Goal: Information Seeking & Learning: Learn about a topic

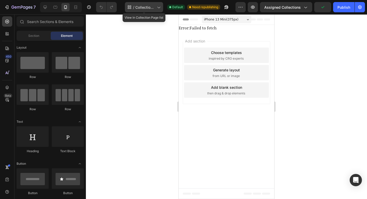
click at [148, 11] on div "/ Collection Page - Aug 23, 00:50:24" at bounding box center [144, 7] width 38 height 10
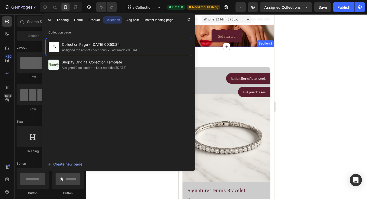
click at [295, 80] on div at bounding box center [226, 106] width 281 height 184
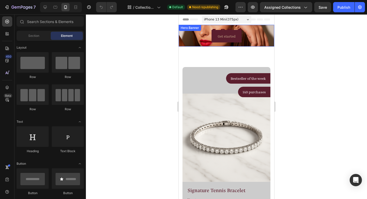
click at [183, 28] on div "Hero Banner" at bounding box center [190, 28] width 20 height 5
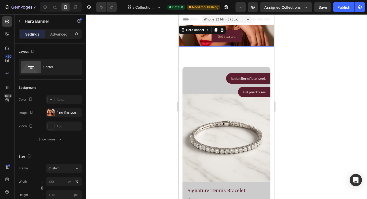
click at [156, 110] on div at bounding box center [226, 106] width 281 height 184
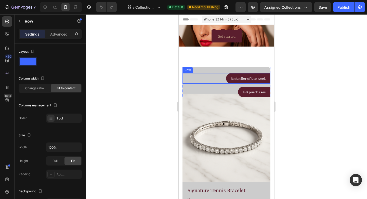
click at [205, 80] on div "Bestseller of the week Text block Row Row" at bounding box center [227, 78] width 88 height 10
click at [158, 57] on div at bounding box center [226, 106] width 281 height 184
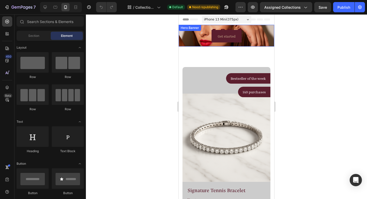
click at [185, 27] on div "Hero Banner" at bounding box center [190, 28] width 20 height 5
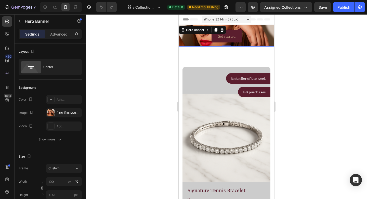
click at [119, 77] on div at bounding box center [226, 106] width 281 height 184
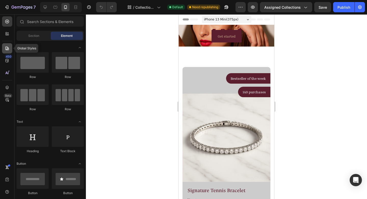
click at [6, 49] on icon at bounding box center [7, 48] width 5 height 5
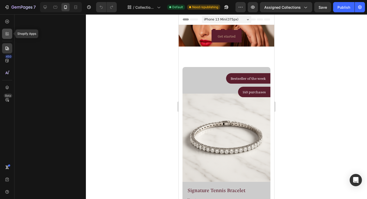
click at [8, 36] on icon at bounding box center [7, 33] width 5 height 5
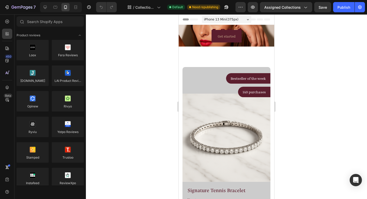
click at [5, 66] on div "450 Beta" at bounding box center [7, 88] width 10 height 145
click at [8, 61] on icon at bounding box center [7, 60] width 5 height 5
click at [7, 59] on icon at bounding box center [7, 60] width 5 height 5
click at [9, 59] on icon at bounding box center [7, 60] width 5 height 5
click at [8, 60] on icon at bounding box center [6, 60] width 3 height 3
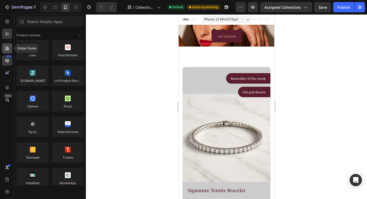
click at [7, 46] on icon at bounding box center [7, 48] width 5 height 5
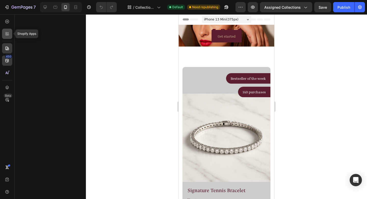
click at [8, 34] on icon at bounding box center [7, 33] width 5 height 5
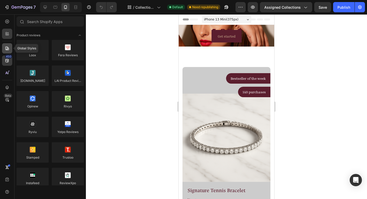
click at [7, 48] on icon at bounding box center [7, 48] width 4 height 4
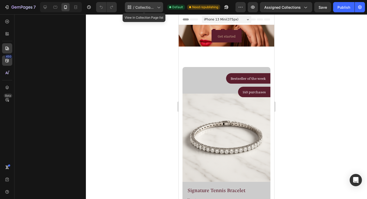
click at [150, 6] on span "Collection Page - Aug 23, 00:50:24" at bounding box center [146, 7] width 20 height 5
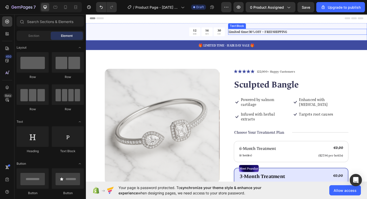
click at [361, 35] on p "Limited time:30% OFF + FREESHIPPING" at bounding box center [316, 33] width 150 height 5
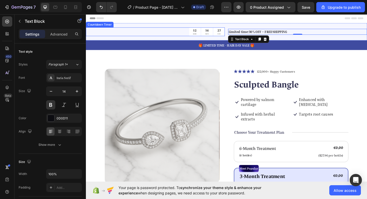
click at [105, 26] on div "12 HRS 16 MIN 27 SEC Countdown Timer Limited time:30% OFF + FREESHIPPING Text B…" at bounding box center [239, 33] width 306 height 19
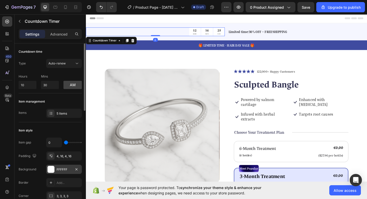
click at [61, 169] on div "FFFFFF" at bounding box center [64, 169] width 15 height 5
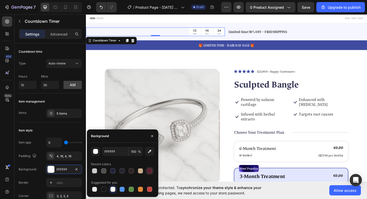
click at [152, 171] on div at bounding box center [149, 170] width 5 height 5
type input "5B1E2E"
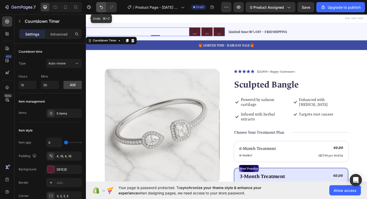
click at [100, 4] on button "Undo/Redo" at bounding box center [101, 7] width 10 height 10
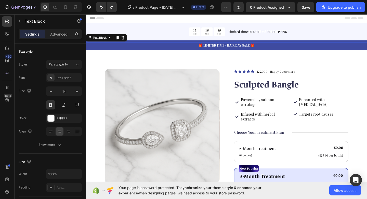
click at [158, 48] on p "🎁 LIMITED TIME - HAIR DAY SALE 🎁" at bounding box center [239, 47] width 305 height 5
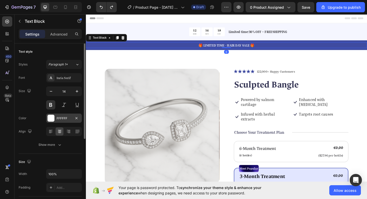
click at [65, 118] on div "FFFFFF" at bounding box center [64, 118] width 15 height 5
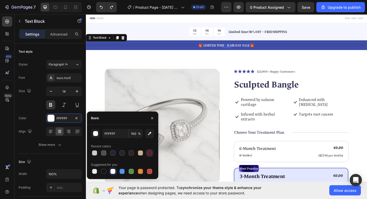
click at [149, 155] on div at bounding box center [149, 152] width 5 height 5
click at [94, 152] on div at bounding box center [94, 152] width 5 height 5
type input "CCCCCC"
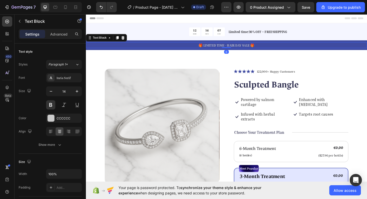
click at [302, 49] on p "🎁 LIMITED TIME - HAIR DAY SALE 🎁" at bounding box center [239, 47] width 305 height 5
click at [106, 24] on div "12 HRS 16 MIN 04 SEC Countdown Timer Limited time:30% OFF + FREESHIPPING Text B…" at bounding box center [239, 33] width 306 height 19
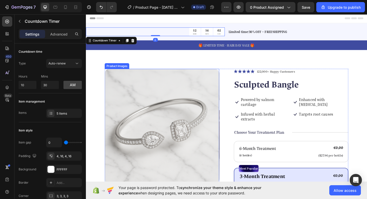
click at [110, 70] on div "Product Images" at bounding box center [119, 70] width 25 height 5
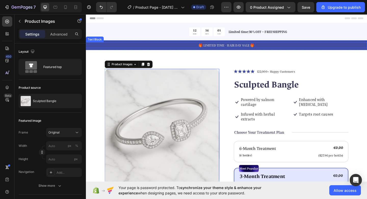
click at [95, 42] on div "Text Block" at bounding box center [95, 41] width 17 height 5
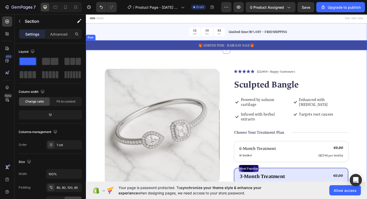
click at [92, 39] on div "Row" at bounding box center [91, 39] width 8 height 5
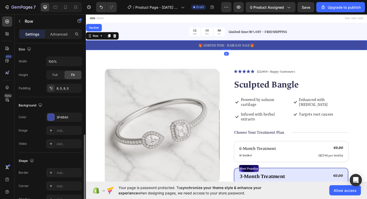
scroll to position [142, 0]
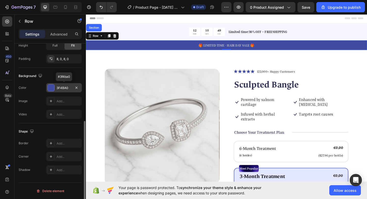
click at [64, 90] on div "3F4BA0" at bounding box center [64, 87] width 15 height 5
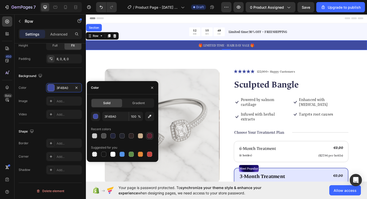
click at [148, 134] on div at bounding box center [149, 135] width 5 height 5
type input "5B1E2E"
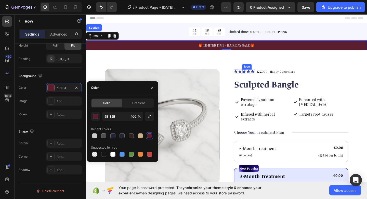
click at [257, 76] on icon at bounding box center [258, 76] width 4 height 4
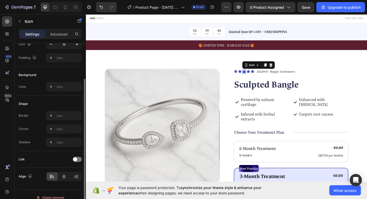
scroll to position [53, 0]
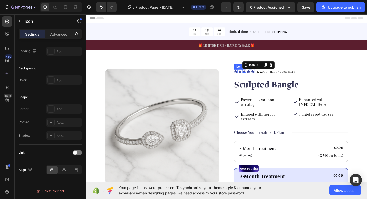
click at [248, 76] on icon at bounding box center [249, 77] width 4 height 4
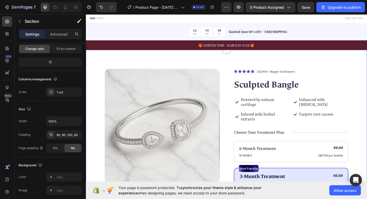
scroll to position [0, 0]
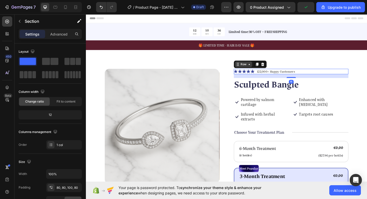
click at [251, 70] on div "Row" at bounding box center [257, 69] width 19 height 6
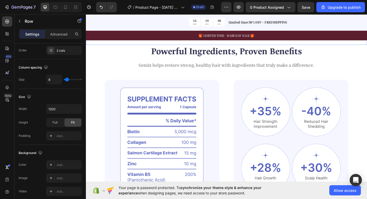
scroll to position [306, 0]
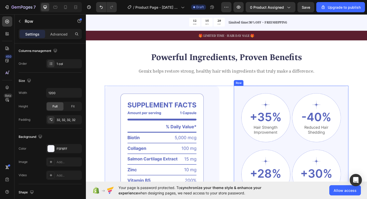
click at [310, 94] on div "Image Image Row Image Image Row Clinically Proven Benefits for Stronger, Health…" at bounding box center [309, 164] width 125 height 145
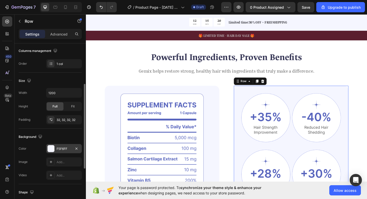
click at [69, 148] on div "F5F6FF" at bounding box center [64, 148] width 15 height 5
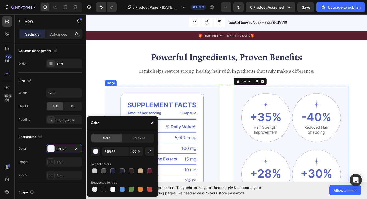
click at [150, 105] on img at bounding box center [168, 164] width 125 height 145
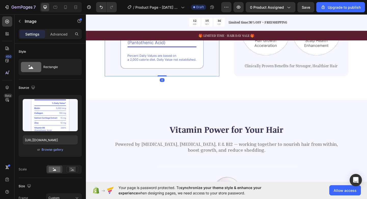
scroll to position [501, 0]
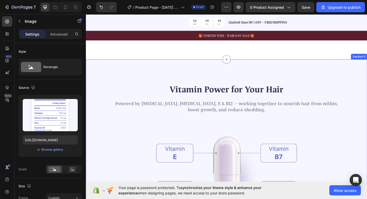
click at [150, 71] on div "Vitamin Power for Your Hair Heading Powered by [MEDICAL_DATA], [MEDICAL_DATA], …" at bounding box center [239, 186] width 306 height 246
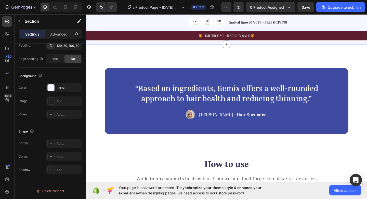
scroll to position [764, 0]
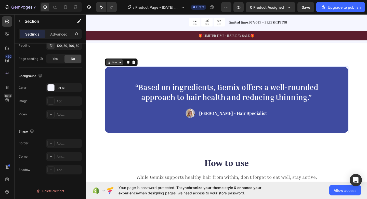
click at [112, 69] on div "Row" at bounding box center [117, 66] width 19 height 6
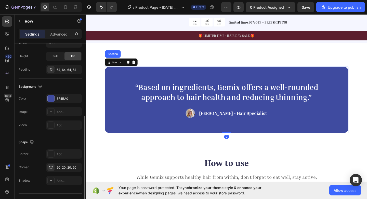
scroll to position [132, 0]
click at [63, 97] on div "3F4BA0" at bounding box center [64, 97] width 15 height 5
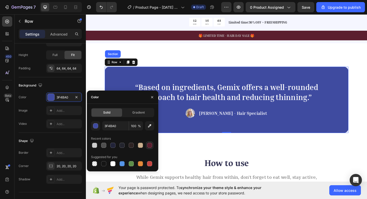
click at [151, 145] on div at bounding box center [149, 144] width 5 height 5
type input "5B1E2E"
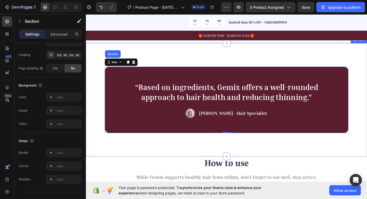
click at [270, 165] on div "“Based on ingredients, Gemix offers a well-rounded approach to hair health and …" at bounding box center [239, 107] width 306 height 123
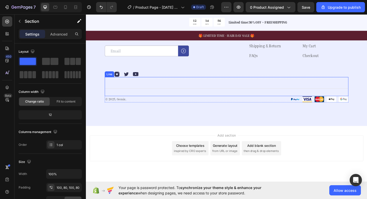
scroll to position [1611, 0]
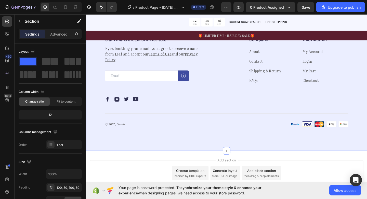
click at [138, 66] on div "Our emails are plastic-free too. Heading By submitting your email, you agree to…" at bounding box center [239, 88] width 306 height 150
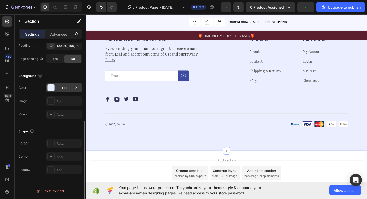
click at [60, 87] on div "EBEEFF" at bounding box center [64, 87] width 15 height 5
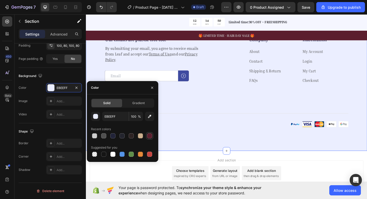
click at [150, 138] on div at bounding box center [150, 135] width 6 height 6
type input "5B1E2E"
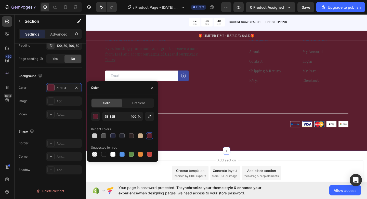
click at [212, 75] on div "Our emails are plastic-free too. Heading By submitting your email, you agree to…" at bounding box center [239, 88] width 306 height 150
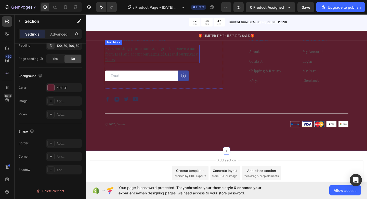
click at [170, 67] on p "By submitting your email, you agree to receive emails from Leaf and accept our …" at bounding box center [158, 57] width 102 height 18
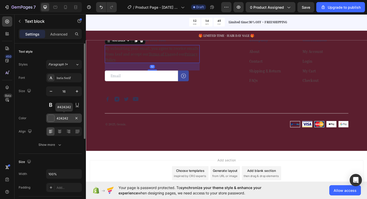
click at [68, 117] on div "424242" at bounding box center [64, 118] width 15 height 5
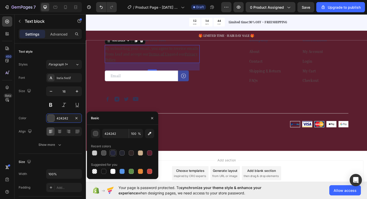
click at [112, 153] on div at bounding box center [112, 152] width 5 height 5
type input "212338"
click at [248, 37] on div "Row" at bounding box center [248, 35] width 8 height 5
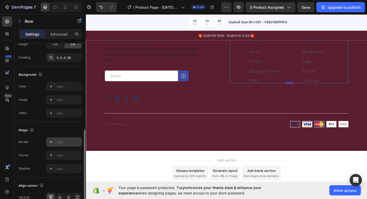
scroll to position [177, 0]
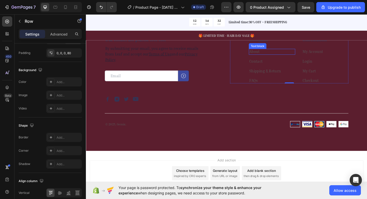
click at [267, 52] on div "Text block" at bounding box center [272, 49] width 19 height 6
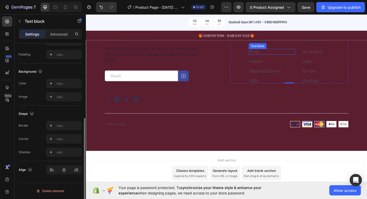
scroll to position [0, 0]
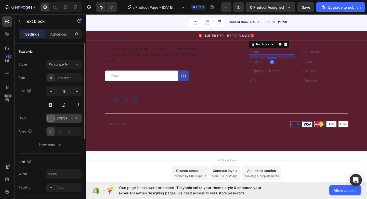
click at [62, 120] on div "575757" at bounding box center [64, 118] width 15 height 5
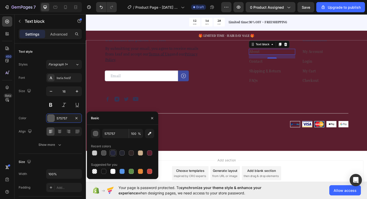
click at [114, 155] on div at bounding box center [112, 152] width 5 height 5
type input "212338"
click at [268, 68] on link "Contact" at bounding box center [271, 65] width 15 height 5
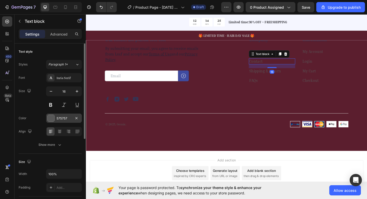
click at [60, 119] on div "575757" at bounding box center [64, 118] width 15 height 5
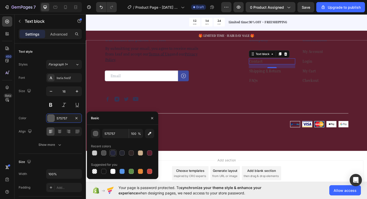
click at [115, 156] on div at bounding box center [112, 152] width 7 height 7
type input "212338"
click at [277, 78] on link "Shipping & Return" at bounding box center [281, 75] width 34 height 5
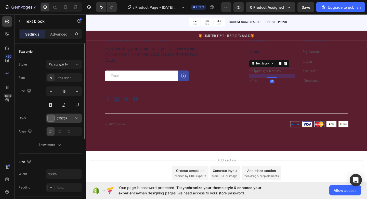
click at [66, 119] on div "575757" at bounding box center [64, 118] width 15 height 5
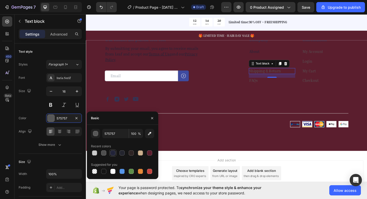
click at [113, 153] on div at bounding box center [112, 152] width 5 height 5
type input "212338"
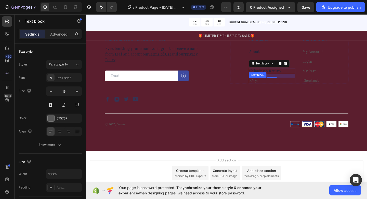
click at [273, 89] on p "FAQs" at bounding box center [289, 86] width 50 height 5
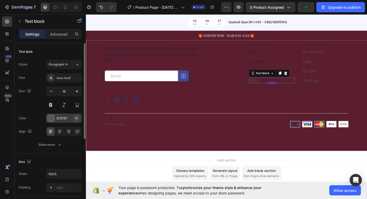
click at [73, 118] on button "button" at bounding box center [76, 118] width 6 height 6
click at [64, 116] on div "Add..." at bounding box center [69, 118] width 24 height 5
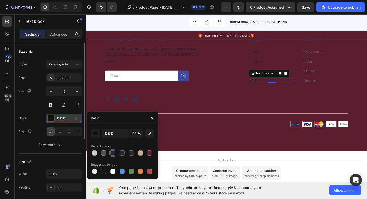
click at [112, 152] on div at bounding box center [112, 152] width 5 height 5
type input "212338"
click at [332, 57] on link "My Account" at bounding box center [333, 54] width 22 height 5
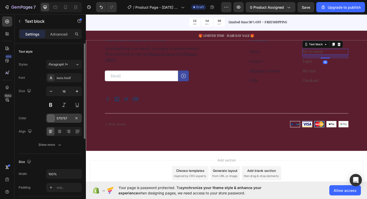
click at [60, 115] on div "575757" at bounding box center [64, 117] width 36 height 9
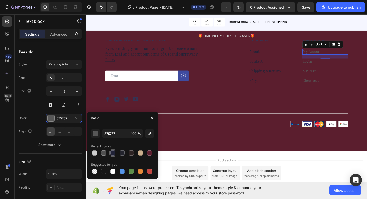
click at [113, 154] on div at bounding box center [112, 152] width 5 height 5
type input "212338"
click at [329, 68] on link "Login" at bounding box center [327, 65] width 10 height 5
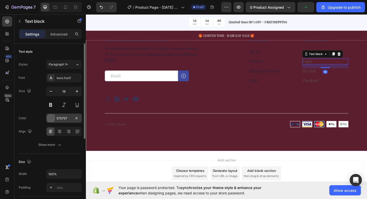
click at [65, 116] on div "575757" at bounding box center [64, 118] width 15 height 5
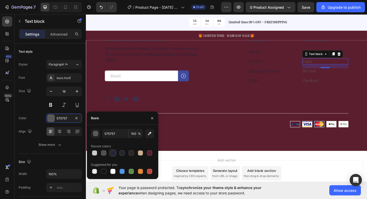
click at [113, 152] on div at bounding box center [112, 152] width 5 height 5
type input "212338"
click at [333, 78] on link "My Cart" at bounding box center [329, 75] width 15 height 5
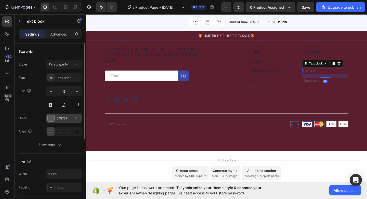
click at [62, 120] on div "575757" at bounding box center [64, 118] width 15 height 5
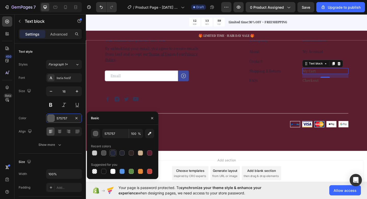
click at [111, 154] on div at bounding box center [112, 152] width 5 height 5
type input "212338"
click at [327, 89] on link "Checkout" at bounding box center [331, 86] width 18 height 5
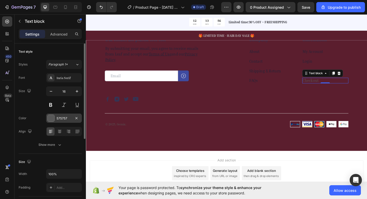
click at [59, 119] on div "575757" at bounding box center [64, 118] width 15 height 5
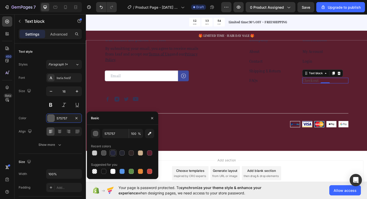
click at [115, 155] on div at bounding box center [112, 152] width 5 height 5
type input "212338"
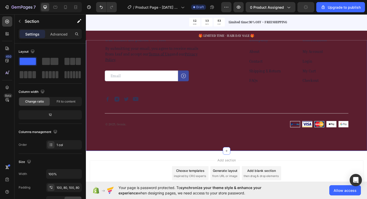
click at [110, 65] on div "Our emails are plastic-free too. Heading By submitting your email, you agree to…" at bounding box center [239, 88] width 306 height 150
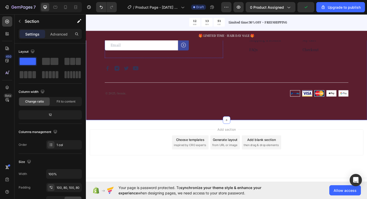
scroll to position [1695, 0]
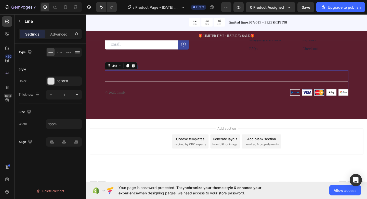
click at [187, 91] on div "Title Line 0" at bounding box center [238, 85] width 265 height 21
click at [73, 81] on div "E0E0E0" at bounding box center [64, 80] width 36 height 9
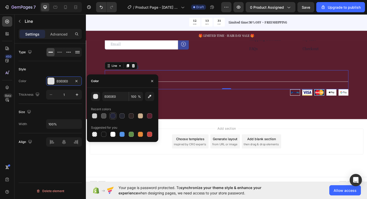
click at [111, 118] on div at bounding box center [113, 116] width 6 height 6
type input "212338"
click at [205, 124] on div "Our emails are plastic-free too. Heading By submitting your email, you agree to…" at bounding box center [239, 53] width 306 height 150
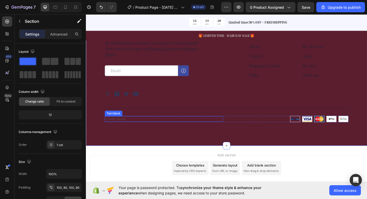
scroll to position [1666, 0]
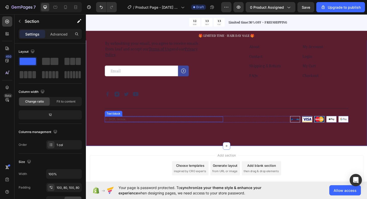
click at [116, 129] on p "© 2025, Gemix." at bounding box center [171, 128] width 128 height 5
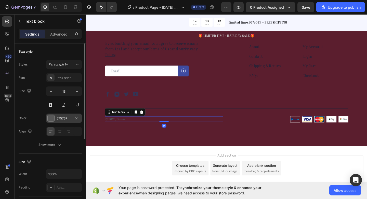
click at [65, 119] on div "575757" at bounding box center [64, 118] width 15 height 5
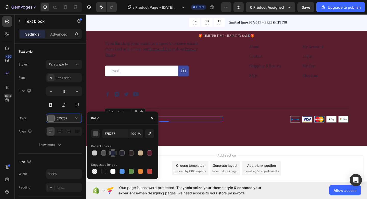
click at [115, 153] on div at bounding box center [112, 152] width 5 height 5
type input "212338"
click at [217, 163] on div "Add section Choose templates inspired by CRO experts Generate layout from URL o…" at bounding box center [239, 188] width 306 height 63
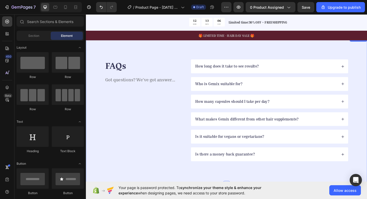
scroll to position [1327, 0]
click at [130, 66] on div "FAQs Heading Got questions? We’ve got answer... Text Block How long does it tak…" at bounding box center [239, 118] width 306 height 162
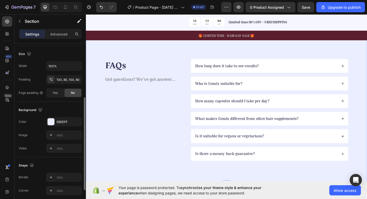
scroll to position [142, 0]
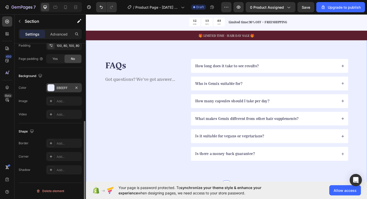
click at [68, 85] on div "EBEEFF" at bounding box center [64, 87] width 15 height 5
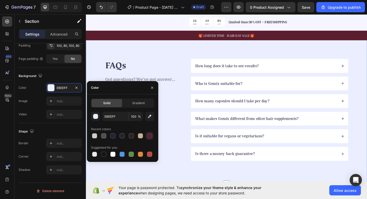
click at [148, 136] on div at bounding box center [149, 135] width 5 height 5
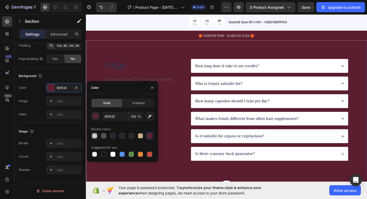
click at [96, 136] on div at bounding box center [94, 135] width 5 height 5
type input "CCCCCC"
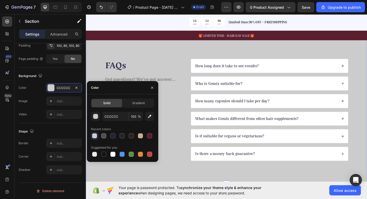
click at [140, 61] on div "FAQs Heading Got questions? We’ve got answer... Text Block How long does it tak…" at bounding box center [239, 118] width 306 height 162
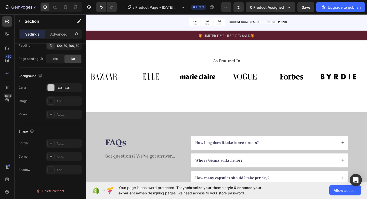
scroll to position [1277, 0]
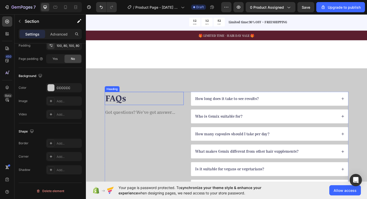
click at [119, 103] on h2 "FAQs" at bounding box center [149, 106] width 86 height 14
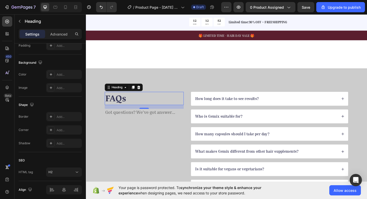
scroll to position [0, 0]
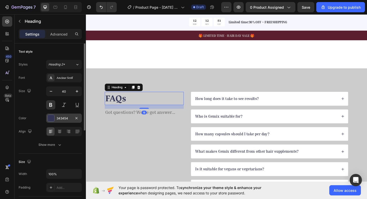
click at [63, 119] on div "343454" at bounding box center [64, 118] width 15 height 5
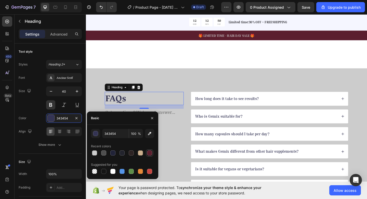
click at [149, 153] on div at bounding box center [149, 152] width 5 height 5
type input "5B1E2E"
click at [232, 104] on p "How long does it take to see results?" at bounding box center [239, 105] width 69 height 5
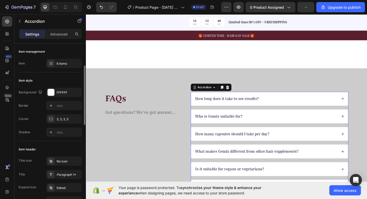
scroll to position [26, 0]
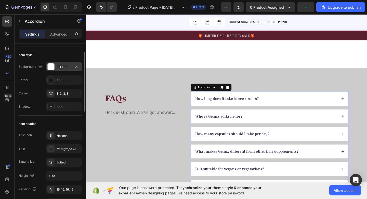
click at [59, 64] on div "FFFFFF" at bounding box center [64, 66] width 36 height 9
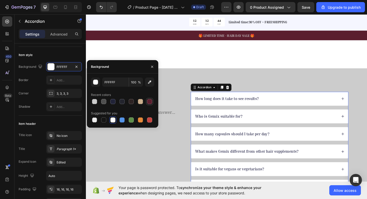
click at [150, 102] on div at bounding box center [149, 101] width 5 height 5
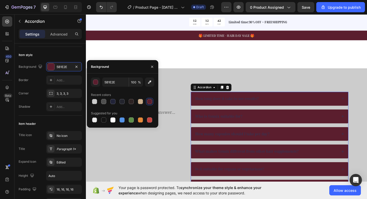
click at [151, 102] on div at bounding box center [149, 101] width 5 height 5
click at [93, 101] on div at bounding box center [94, 101] width 5 height 5
type input "CCCCCC"
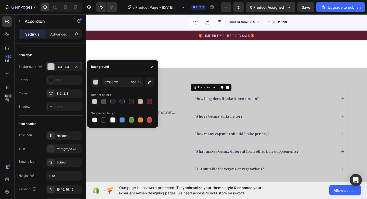
click at [213, 107] on p "How long does it take to see results?" at bounding box center [239, 105] width 69 height 5
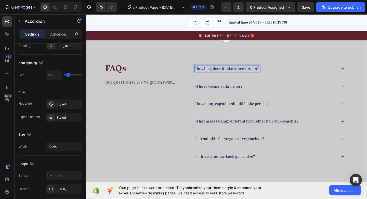
scroll to position [1319, 0]
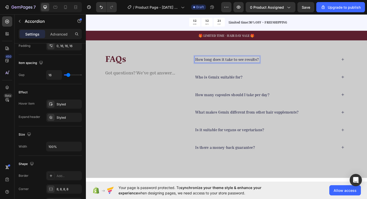
click at [223, 84] on p "Who is Gemix suitable for?" at bounding box center [230, 82] width 51 height 5
click at [216, 63] on p "How long does it take to see results?" at bounding box center [239, 63] width 69 height 5
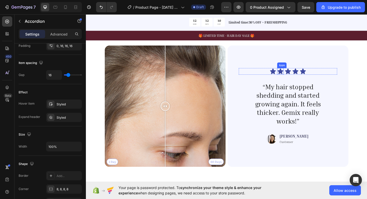
scroll to position [1147, 0]
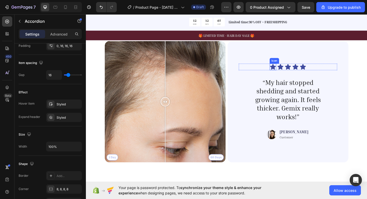
click at [291, 70] on icon at bounding box center [289, 71] width 7 height 7
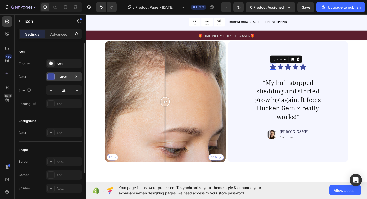
click at [65, 80] on div "3F4BA0" at bounding box center [64, 76] width 36 height 9
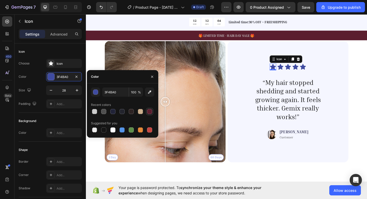
click at [148, 112] on div at bounding box center [149, 111] width 5 height 5
type input "5B1E2E"
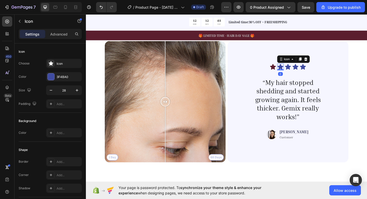
click at [299, 72] on icon at bounding box center [298, 71] width 6 height 6
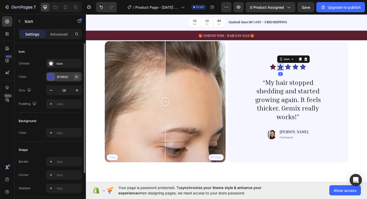
click at [75, 78] on icon "button" at bounding box center [77, 77] width 4 height 4
click at [69, 75] on div "Add..." at bounding box center [69, 77] width 24 height 5
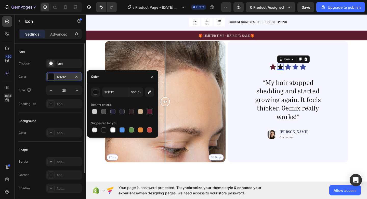
click at [149, 112] on div at bounding box center [149, 111] width 5 height 5
type input "5B1E2E"
click at [307, 72] on icon at bounding box center [306, 71] width 6 height 6
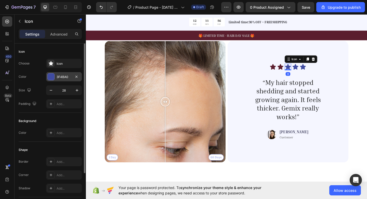
click at [61, 76] on div "3F4BA0" at bounding box center [64, 77] width 15 height 5
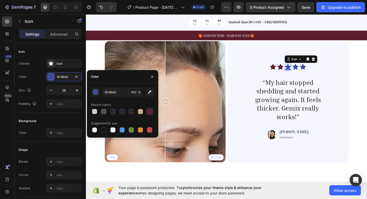
click at [150, 113] on div at bounding box center [149, 111] width 5 height 5
type input "5B1E2E"
click at [316, 72] on icon at bounding box center [314, 71] width 7 height 7
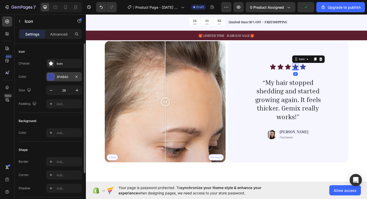
click at [61, 75] on div "3F4BA0" at bounding box center [64, 77] width 15 height 5
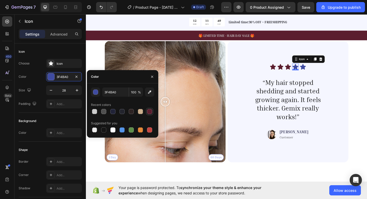
click at [149, 113] on div at bounding box center [149, 111] width 5 height 5
type input "5B1E2E"
click at [324, 72] on icon at bounding box center [322, 71] width 6 height 6
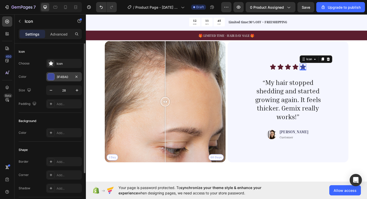
click at [73, 79] on div at bounding box center [76, 76] width 6 height 6
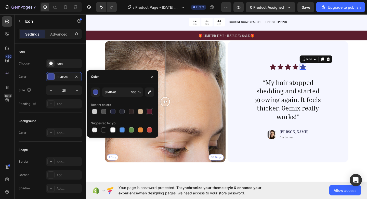
click at [149, 110] on div at bounding box center [149, 111] width 5 height 5
type input "5B1E2E"
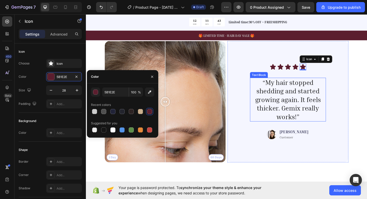
click at [293, 98] on p "“My hair stopped shedding and started growing again. It feels thicker. Gemix re…" at bounding box center [306, 107] width 82 height 46
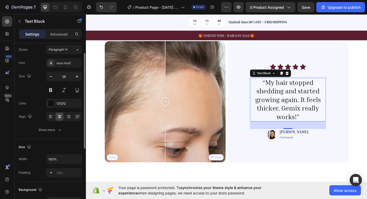
scroll to position [16, 0]
click at [58, 101] on div "121212" at bounding box center [64, 102] width 15 height 5
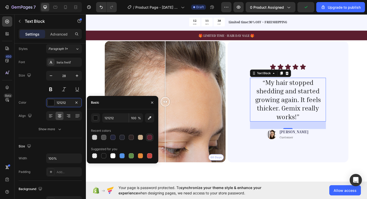
click at [150, 137] on div at bounding box center [149, 136] width 5 height 5
type input "5B1E2E"
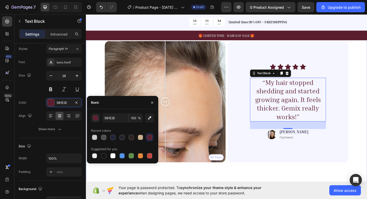
click at [367, 90] on div "Real People. Real Hair Results Heading Thousands have seen visible improvements…" at bounding box center [239, 101] width 306 height 206
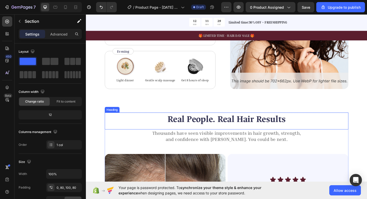
scroll to position [1026, 0]
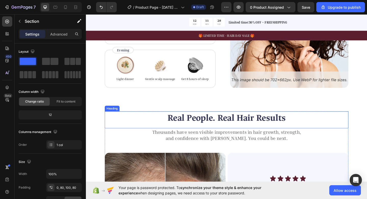
click at [231, 130] on h2 "Real People. Real Hair Results" at bounding box center [238, 127] width 265 height 14
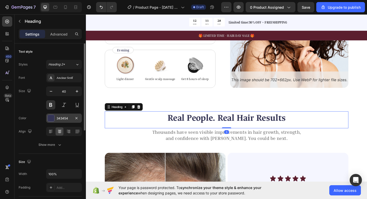
click at [66, 117] on div "343454" at bounding box center [64, 118] width 15 height 5
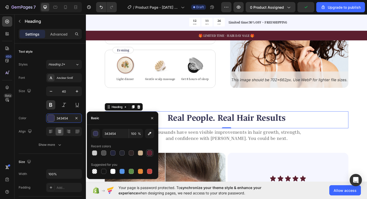
click at [150, 150] on div at bounding box center [149, 152] width 5 height 5
type input "5B1E2E"
click at [199, 149] on p "and confidence with [PERSON_NAME]. You could be next." at bounding box center [239, 148] width 264 height 7
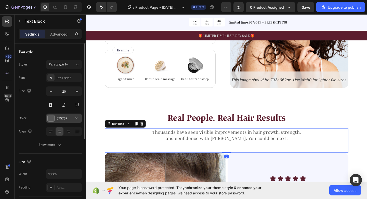
click at [65, 121] on div "575757" at bounding box center [64, 117] width 36 height 9
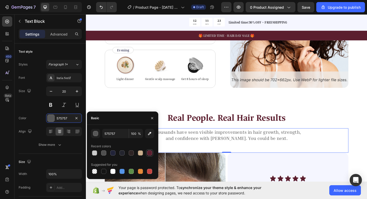
click at [153, 153] on div at bounding box center [150, 153] width 6 height 6
type input "5B1E2E"
click at [237, 145] on p "and confidence with [PERSON_NAME]. You could be next." at bounding box center [239, 148] width 264 height 7
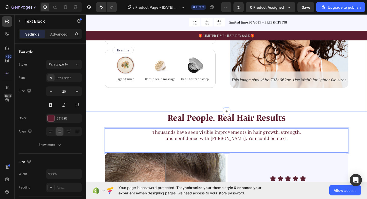
click at [219, 110] on div "How to use Heading While Gemix supports healthy hair from within, don’t forget …" at bounding box center [239, 13] width 306 height 213
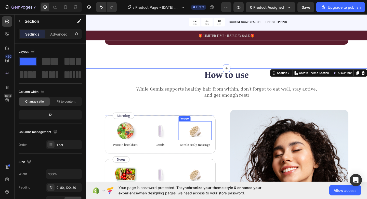
scroll to position [861, 0]
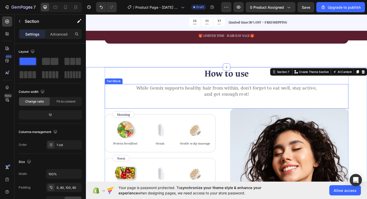
click at [221, 93] on p "While Gemix supports healthy hair from within, don’t forget to eat well, stay a…" at bounding box center [239, 97] width 264 height 13
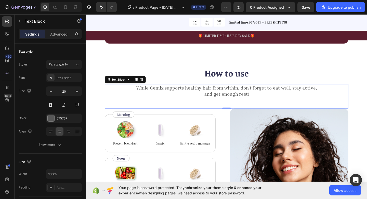
click at [221, 93] on p "While Gemix supports healthy hair from within, don’t forget to eat well, stay a…" at bounding box center [239, 97] width 264 height 13
click at [70, 116] on div "575757" at bounding box center [64, 118] width 15 height 5
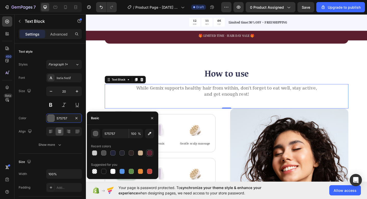
click at [151, 152] on div at bounding box center [149, 152] width 5 height 5
type input "5B1E2E"
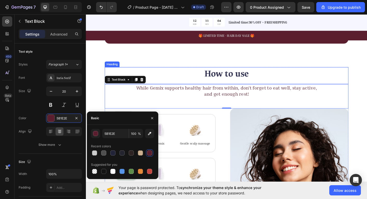
click at [223, 79] on h2 "How to use" at bounding box center [238, 79] width 265 height 14
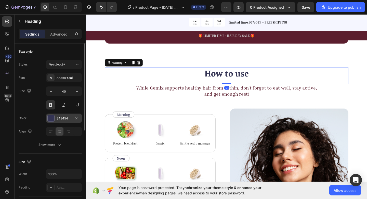
click at [67, 116] on div "343454" at bounding box center [64, 118] width 15 height 5
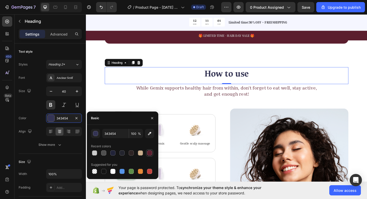
click at [149, 151] on div at bounding box center [149, 152] width 5 height 5
type input "5B1E2E"
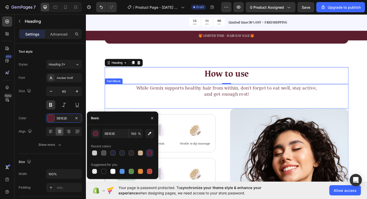
click at [357, 111] on div "While Gemix supports healthy hair from within, don’t forget to eat well, stay a…" at bounding box center [238, 103] width 265 height 27
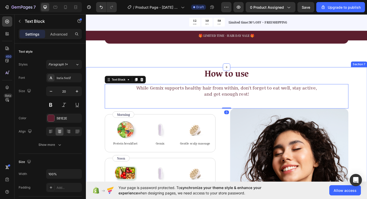
click at [367, 87] on div "How to use Heading While Gemix supports healthy hair from within, don’t forget …" at bounding box center [239, 178] width 306 height 213
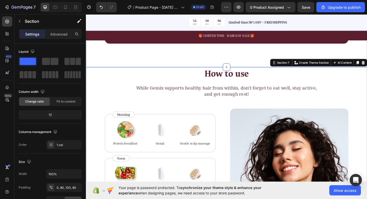
click at [289, 56] on div "“Based on ingredients, Gemix offers a well-rounded approach to hair health and …" at bounding box center [239, 10] width 306 height 123
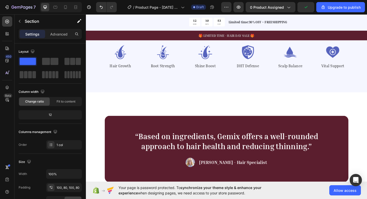
scroll to position [701, 0]
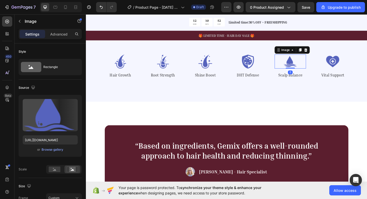
click at [305, 71] on img at bounding box center [308, 65] width 34 height 15
click at [120, 67] on img at bounding box center [123, 65] width 34 height 15
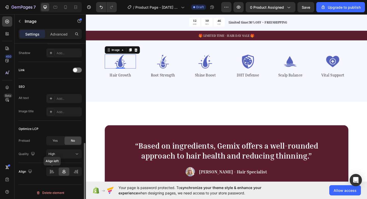
scroll to position [228, 0]
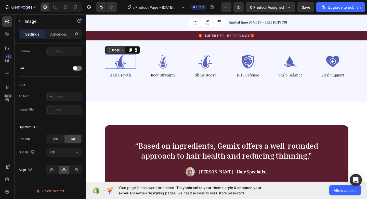
click at [126, 56] on div "Image" at bounding box center [118, 53] width 21 height 6
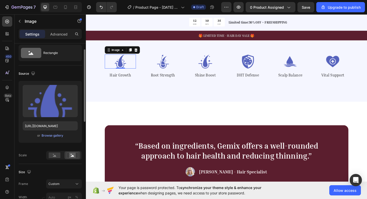
scroll to position [0, 0]
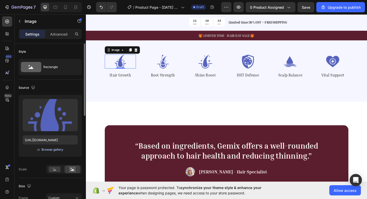
click at [53, 150] on div "Browse gallery" at bounding box center [53, 149] width 22 height 5
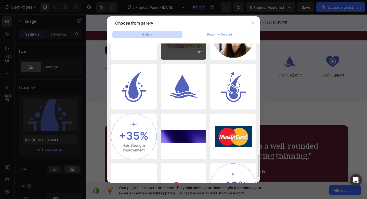
scroll to position [638, 0]
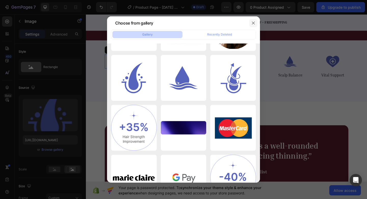
click at [253, 22] on icon "button" at bounding box center [254, 23] width 4 height 4
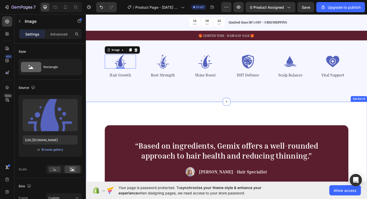
click at [248, 123] on div "“Based on ingredients, Gemix offers a well-rounded approach to hair health and …" at bounding box center [239, 170] width 306 height 123
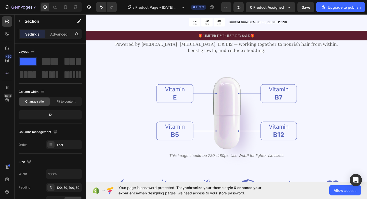
scroll to position [565, 0]
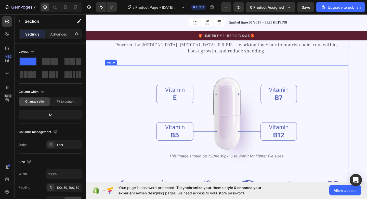
click at [234, 137] on img at bounding box center [239, 126] width 153 height 112
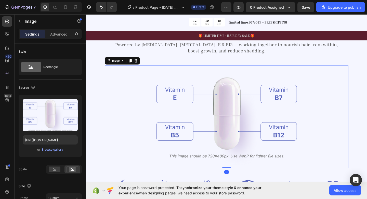
scroll to position [631, 0]
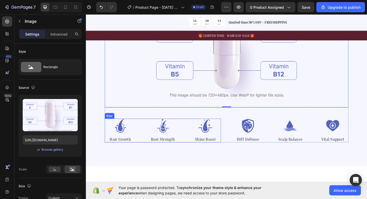
click at [144, 142] on div "Image Hair Growth Text Block Image Root Strength Text Block Image Shine Boost T…" at bounding box center [169, 141] width 127 height 26
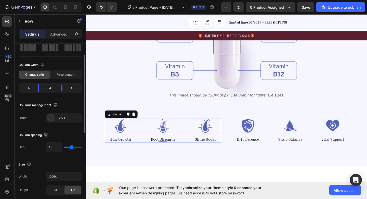
scroll to position [26, 0]
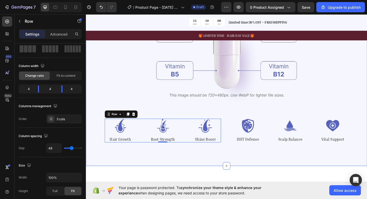
click at [367, 80] on div "Vitamin Power for Your Hair Heading Powered by [MEDICAL_DATA], [MEDICAL_DATA], …" at bounding box center [239, 56] width 306 height 246
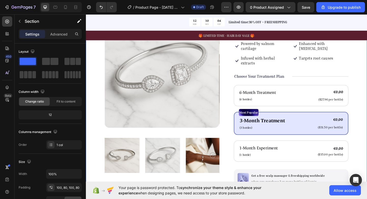
scroll to position [34, 0]
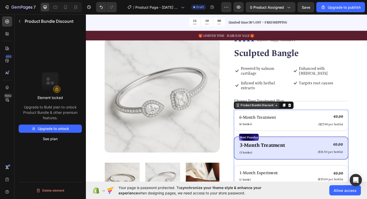
click at [252, 112] on div "Product Bundle Discount" at bounding box center [279, 113] width 65 height 8
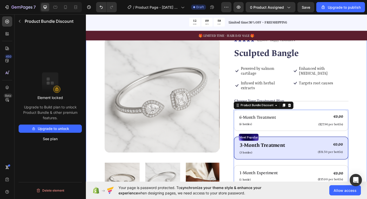
click at [367, 94] on div "Product Images Icon Icon Icon Icon Icon Icon List 122,000+ Happy Customers Text…" at bounding box center [239, 173] width 306 height 308
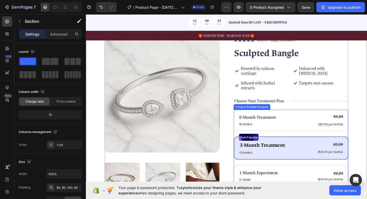
click at [256, 113] on div "Product Bundle Discount" at bounding box center [267, 115] width 38 height 5
click at [367, 92] on div "Product Images Icon Icon Icon Icon Icon Icon List 122,000+ Happy Customers Text…" at bounding box center [239, 173] width 306 height 308
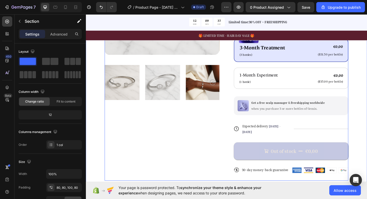
scroll to position [171, 0]
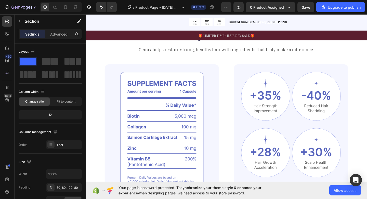
drag, startPoint x: 350, startPoint y: 101, endPoint x: 349, endPoint y: 94, distance: 7.1
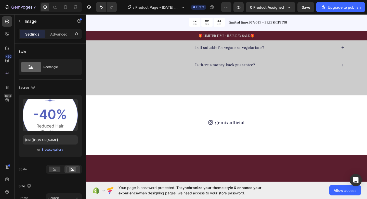
scroll to position [1482, 0]
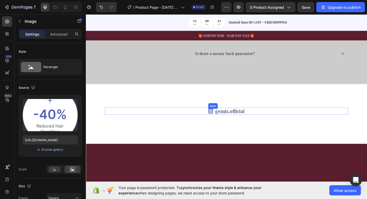
click at [223, 117] on icon at bounding box center [221, 119] width 5 height 5
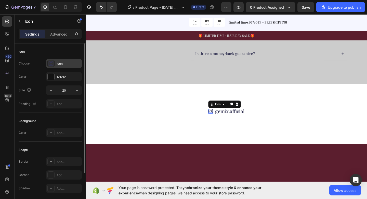
click at [64, 66] on div "Icon" at bounding box center [64, 63] width 36 height 9
click at [56, 79] on div "121212" at bounding box center [64, 76] width 36 height 9
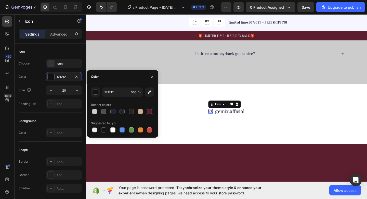
click at [149, 110] on div at bounding box center [149, 111] width 5 height 5
type input "5B1E2E"
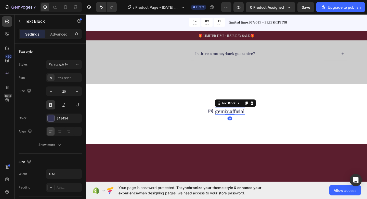
click at [239, 121] on link "gemix.official" at bounding box center [243, 119] width 32 height 6
click at [63, 120] on div "343454" at bounding box center [64, 118] width 15 height 5
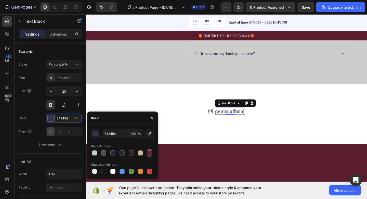
click at [151, 153] on div at bounding box center [149, 152] width 5 height 5
type input "5B1E2E"
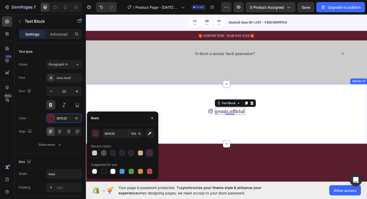
click at [179, 108] on div "Icon gemix.official Text Block 0 Row Image Image Image Image Image Image Image …" at bounding box center [239, 122] width 306 height 65
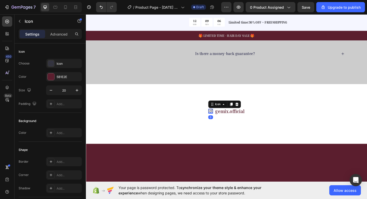
click at [223, 119] on icon at bounding box center [221, 119] width 3 height 3
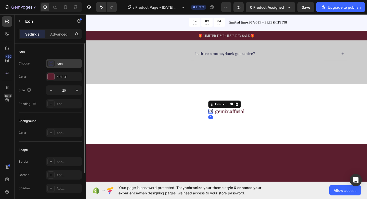
click at [65, 64] on div "Icon" at bounding box center [69, 63] width 24 height 5
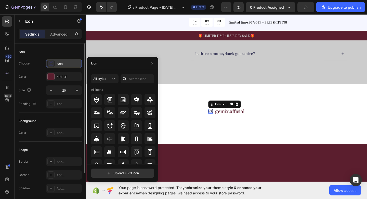
click at [65, 64] on div "Icon" at bounding box center [69, 63] width 24 height 5
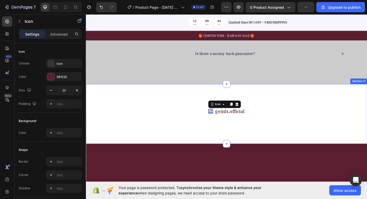
click at [140, 106] on div "Icon 0 gemix.official Text Block Row Image Image Image Image Image Image Image …" at bounding box center [239, 122] width 306 height 65
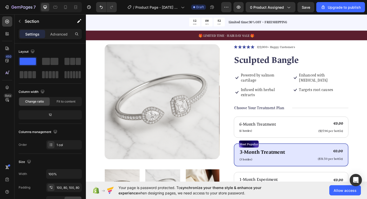
scroll to position [5, 0]
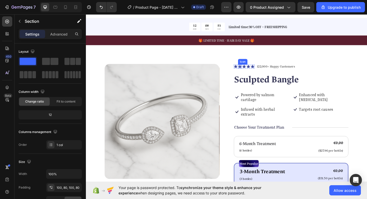
click at [254, 71] on icon at bounding box center [254, 71] width 4 height 4
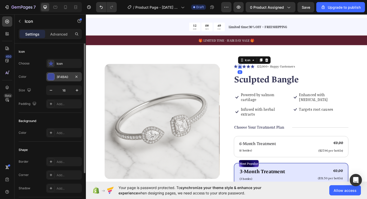
click at [64, 78] on div "3F4BA0" at bounding box center [64, 77] width 15 height 5
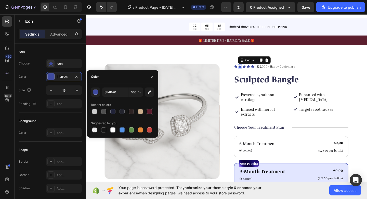
click at [151, 111] on div at bounding box center [149, 111] width 5 height 5
type input "5B1E2E"
click at [249, 72] on div "Icon" at bounding box center [249, 71] width 4 height 4
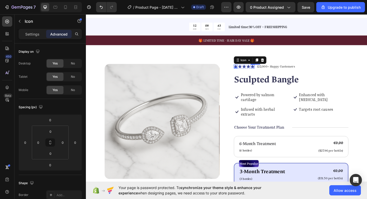
click at [266, 71] on icon at bounding box center [267, 71] width 4 height 4
click at [249, 72] on div "Icon" at bounding box center [249, 71] width 4 height 4
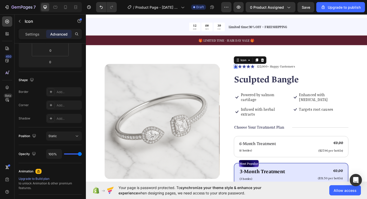
scroll to position [0, 0]
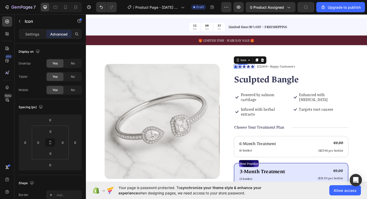
click at [253, 69] on icon at bounding box center [254, 71] width 4 height 4
click at [264, 71] on icon at bounding box center [263, 71] width 4 height 4
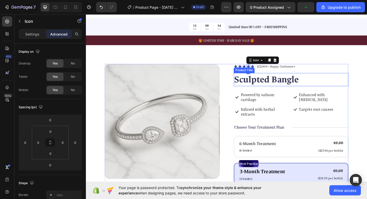
click at [262, 85] on h1 "Sculpted Bangle" at bounding box center [309, 85] width 125 height 14
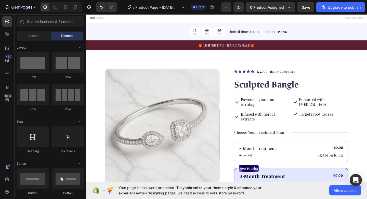
click at [99, 19] on span "Header" at bounding box center [101, 18] width 11 height 5
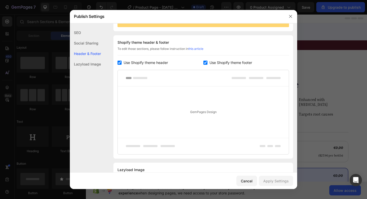
scroll to position [74, 0]
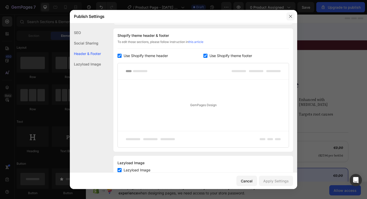
click at [291, 16] on icon "button" at bounding box center [290, 16] width 3 height 3
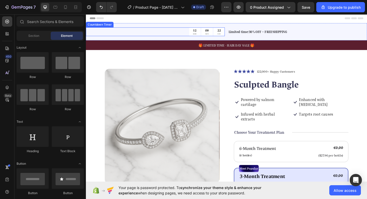
click at [153, 30] on div "12 HRS 08 MIN 22 SEC" at bounding box center [161, 33] width 151 height 9
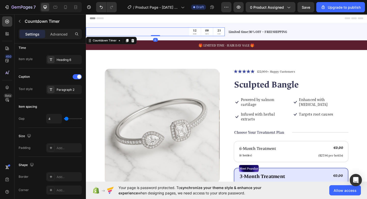
scroll to position [258, 0]
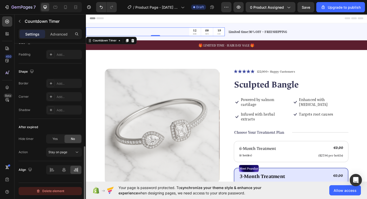
click at [52, 190] on div "Delete element" at bounding box center [50, 191] width 28 height 6
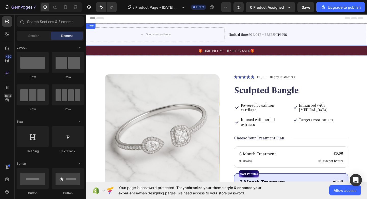
click at [92, 27] on div "Row" at bounding box center [91, 27] width 8 height 5
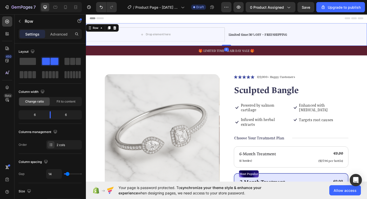
scroll to position [200, 0]
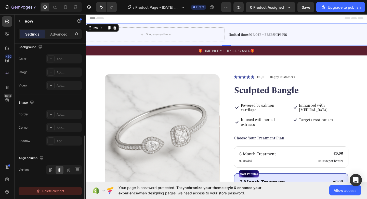
click at [43, 191] on div "Delete element" at bounding box center [50, 191] width 28 height 6
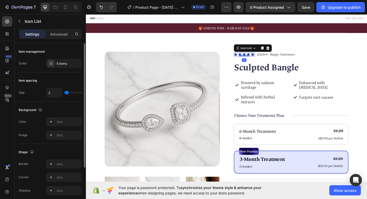
scroll to position [63, 0]
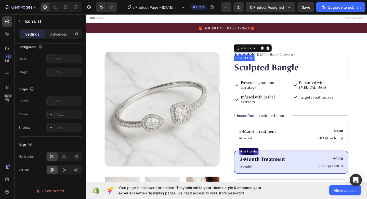
click at [268, 75] on h1 "Sculpted Bangle" at bounding box center [309, 72] width 125 height 14
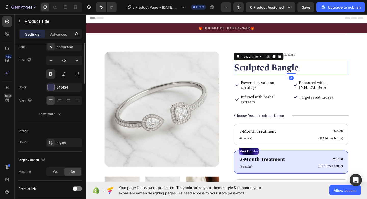
scroll to position [0, 0]
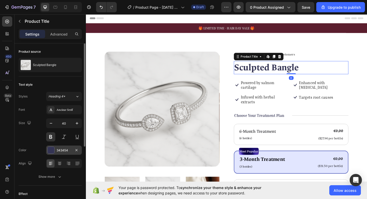
click at [67, 147] on div "343454" at bounding box center [64, 149] width 36 height 9
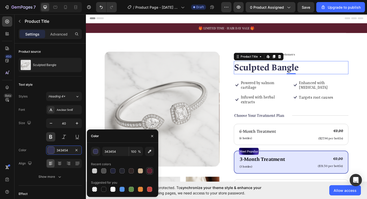
click at [149, 168] on div at bounding box center [149, 170] width 5 height 5
type input "5B1E2E"
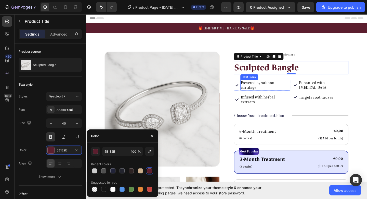
click at [269, 91] on p "Powered by salmon cartilage" at bounding box center [281, 91] width 53 height 11
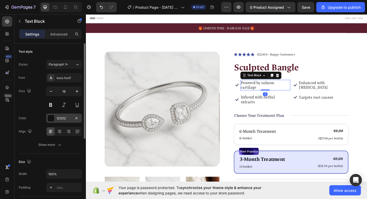
click at [66, 116] on div "121212" at bounding box center [64, 118] width 15 height 5
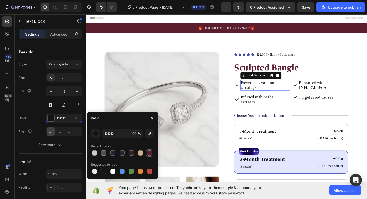
click at [149, 151] on div at bounding box center [149, 152] width 5 height 5
type input "5B1E2E"
click at [316, 88] on icon at bounding box center [314, 91] width 7 height 7
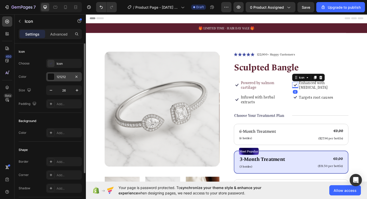
click at [62, 75] on div "121212" at bounding box center [64, 77] width 15 height 5
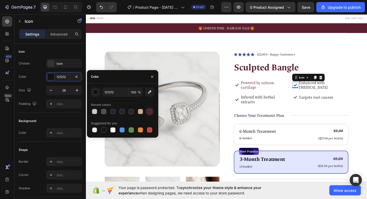
click at [148, 113] on div at bounding box center [149, 111] width 5 height 5
type input "5B1E2E"
click at [336, 90] on p "Enhanced with [MEDICAL_DATA]" at bounding box center [344, 91] width 53 height 11
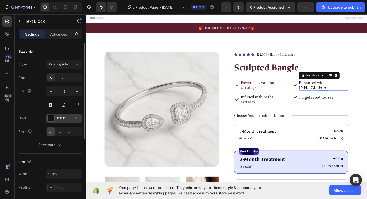
click at [65, 118] on div "121212" at bounding box center [64, 118] width 15 height 5
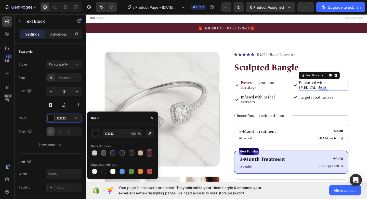
click at [150, 154] on div at bounding box center [149, 152] width 5 height 5
type input "5B1E2E"
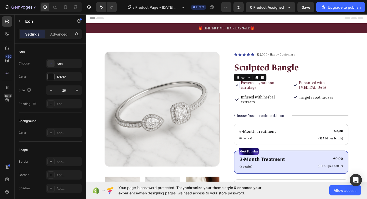
click at [251, 93] on div "Icon 0" at bounding box center [250, 91] width 7 height 7
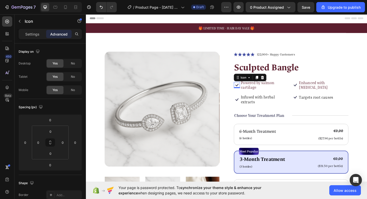
click at [248, 92] on icon at bounding box center [250, 91] width 7 height 7
click at [265, 105] on p "Infused with herbal extracts" at bounding box center [281, 107] width 53 height 11
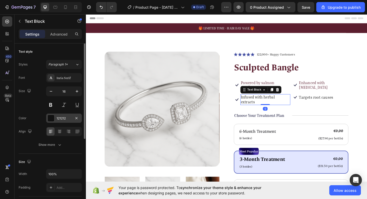
click at [59, 119] on div "121212" at bounding box center [64, 118] width 15 height 5
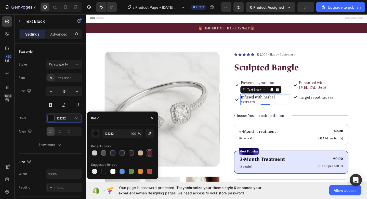
click at [152, 154] on div at bounding box center [149, 152] width 5 height 5
type input "5B1E2E"
click at [333, 104] on p "Targets root causes" at bounding box center [336, 104] width 37 height 5
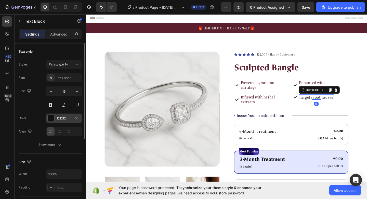
click at [71, 117] on div "121212" at bounding box center [64, 118] width 15 height 5
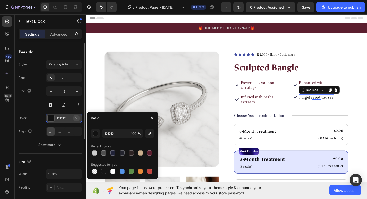
click at [79, 120] on button "button" at bounding box center [76, 118] width 6 height 6
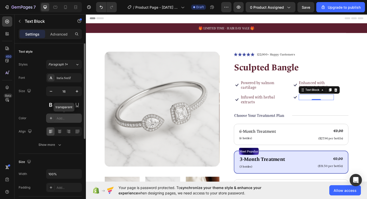
click at [59, 116] on div "Add..." at bounding box center [69, 118] width 24 height 5
type input "121212"
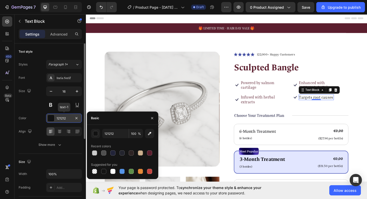
click at [64, 119] on div "121212" at bounding box center [64, 118] width 15 height 5
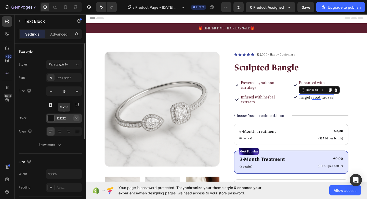
click at [79, 117] on button "button" at bounding box center [76, 118] width 6 height 6
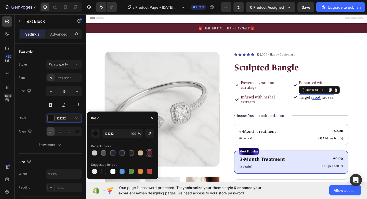
click at [148, 150] on div at bounding box center [149, 152] width 5 height 5
type input "5B1E2E"
click at [313, 88] on icon at bounding box center [314, 91] width 7 height 7
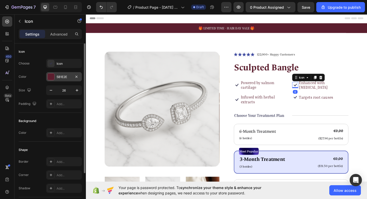
click at [60, 75] on div "5B1E2E" at bounding box center [64, 77] width 15 height 5
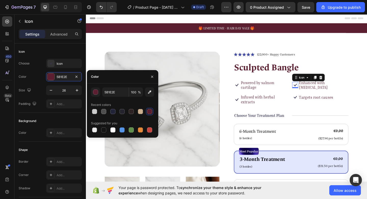
click at [151, 115] on div at bounding box center [149, 111] width 7 height 7
click at [151, 114] on div at bounding box center [149, 111] width 7 height 7
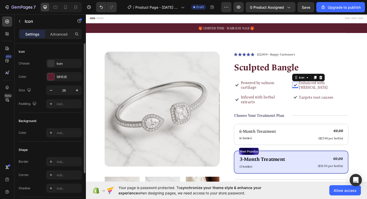
click at [64, 52] on div "Icon" at bounding box center [50, 51] width 63 height 8
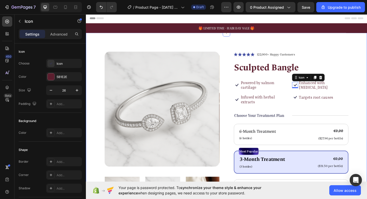
click at [367, 94] on div "Product Images Icon Icon Icon Icon Icon Icon List 122,000+ Happy Customers Text…" at bounding box center [239, 184] width 306 height 301
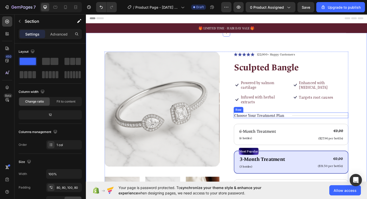
click at [302, 121] on div "Choose Your Treatment Plan" at bounding box center [274, 124] width 55 height 6
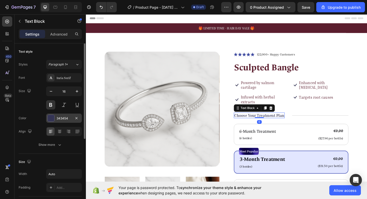
click at [63, 116] on div "343454" at bounding box center [64, 118] width 15 height 5
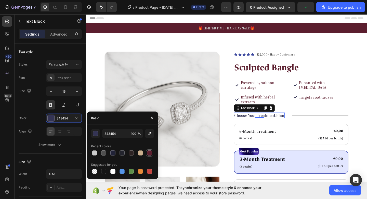
click at [152, 153] on div at bounding box center [149, 152] width 5 height 5
type input "5B1E2E"
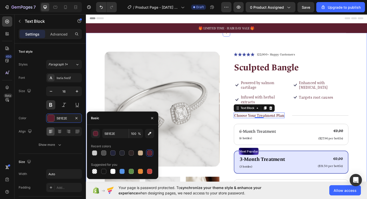
click at [367, 117] on div "Product Images Icon Icon Icon Icon Icon Icon List 122,000+ Happy Customers Text…" at bounding box center [239, 184] width 306 height 301
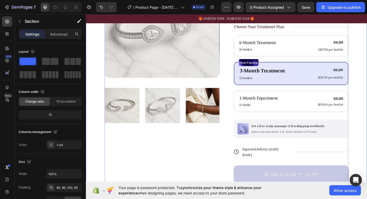
scroll to position [120, 0]
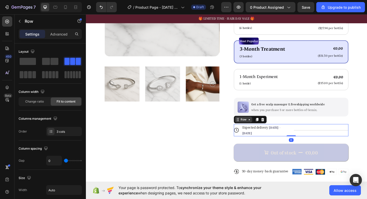
click at [250, 126] on div "Row" at bounding box center [257, 129] width 19 height 6
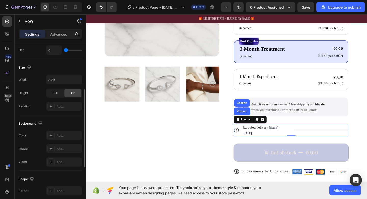
scroll to position [107, 0]
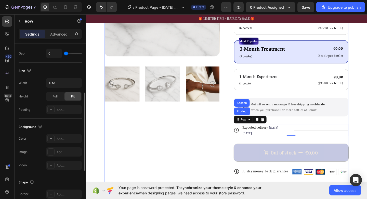
click at [179, 147] on div "Product Images" at bounding box center [168, 66] width 125 height 262
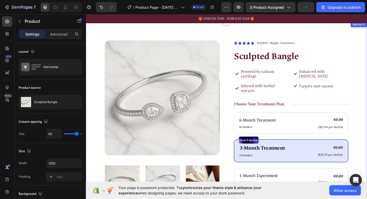
scroll to position [8, 0]
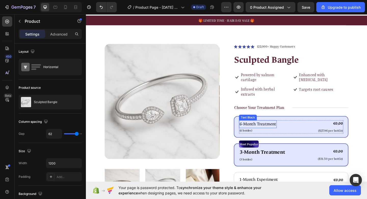
click at [289, 130] on p "6-Month Treatment" at bounding box center [273, 133] width 40 height 7
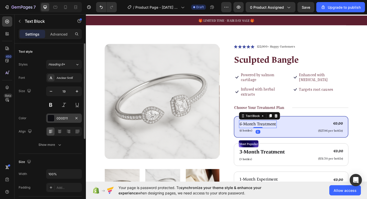
click at [65, 118] on div "0D0D11" at bounding box center [64, 118] width 15 height 5
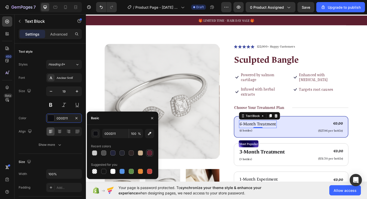
click at [153, 150] on div at bounding box center [149, 152] width 7 height 7
type input "5B1E2E"
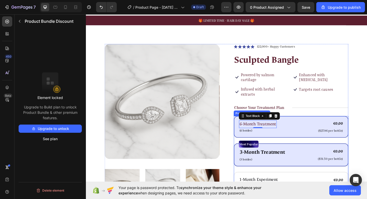
click at [250, 154] on div "Most Popular Text Block 3-Month Treatment Text Block (3 bottles) Text Block €0,…" at bounding box center [309, 166] width 125 height 25
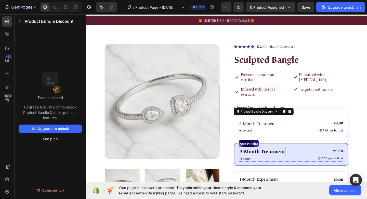
click at [266, 159] on p "3-Month Treatment" at bounding box center [278, 163] width 50 height 9
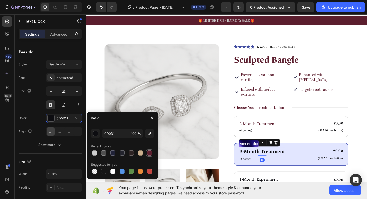
click at [149, 152] on div at bounding box center [149, 152] width 5 height 5
type input "5B1E2E"
click at [258, 169] on p "(3 bottles)" at bounding box center [278, 171] width 50 height 5
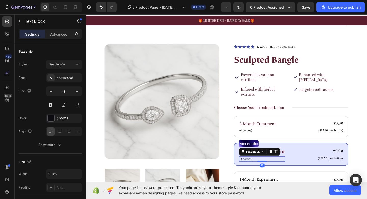
click at [258, 169] on p "(3 bottles)" at bounding box center [278, 171] width 50 height 5
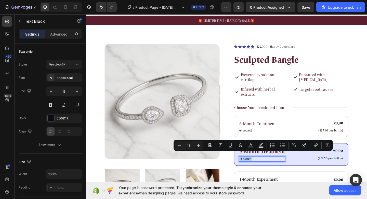
click at [258, 169] on p "(3 bottles)" at bounding box center [278, 171] width 50 height 5
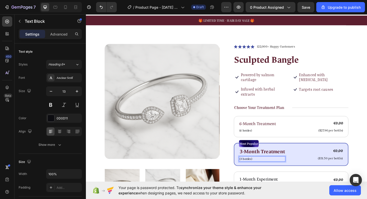
click at [261, 169] on p "(3 bottles)" at bounding box center [278, 171] width 50 height 5
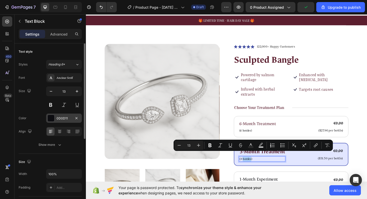
click at [66, 118] on div "0D0D11" at bounding box center [64, 118] width 15 height 5
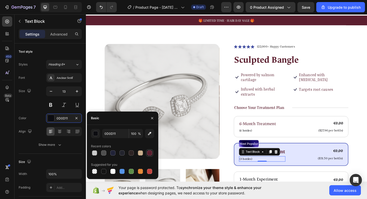
click at [149, 155] on div at bounding box center [149, 152] width 5 height 5
type input "5B1E2E"
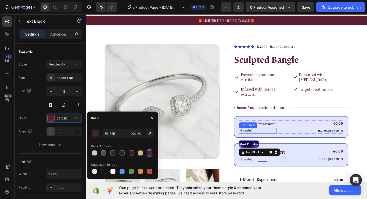
click at [262, 138] on p "(6 bottles)" at bounding box center [273, 140] width 40 height 5
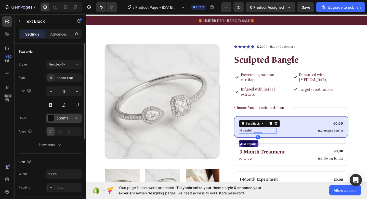
click at [72, 117] on div "0D0D11" at bounding box center [64, 117] width 36 height 9
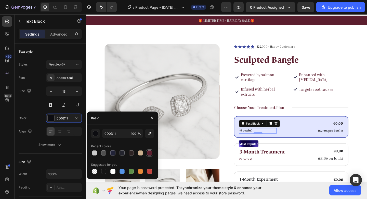
click at [150, 152] on div at bounding box center [149, 152] width 5 height 5
type input "5B1E2E"
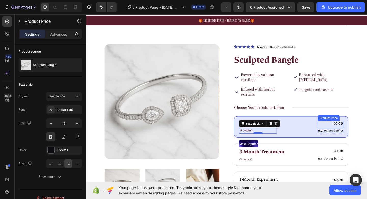
click at [363, 130] on div "€0,00" at bounding box center [352, 133] width 28 height 6
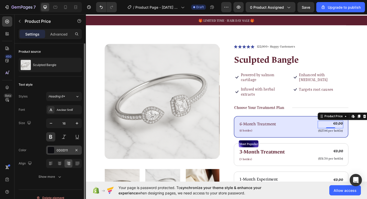
click at [58, 151] on div "0D0D11" at bounding box center [64, 150] width 15 height 5
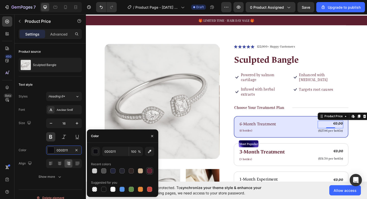
click at [149, 169] on div at bounding box center [149, 170] width 5 height 5
type input "5B1E2E"
click at [358, 139] on p "($27.96 per bottle)" at bounding box center [352, 141] width 27 height 4
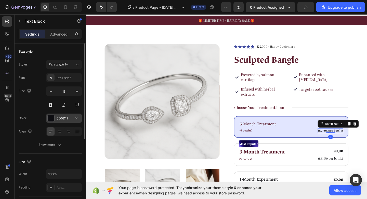
click at [66, 116] on div "0D0D11" at bounding box center [64, 118] width 15 height 5
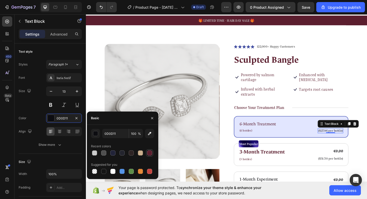
click at [152, 154] on div at bounding box center [149, 152] width 5 height 5
type input "5B1E2E"
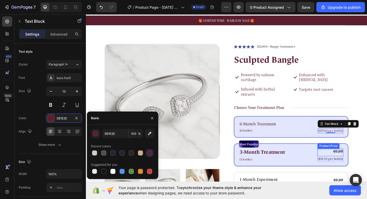
click at [363, 160] on div "€0,00" at bounding box center [352, 163] width 28 height 6
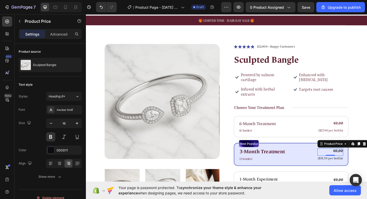
click at [363, 160] on div "€0,00" at bounding box center [352, 163] width 28 height 6
click at [359, 160] on div "€0,00" at bounding box center [352, 163] width 28 height 6
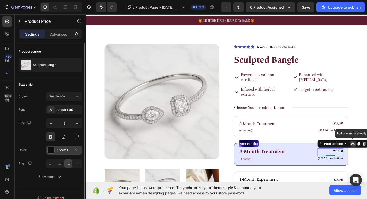
click at [64, 152] on div "0D0D11" at bounding box center [64, 150] width 15 height 5
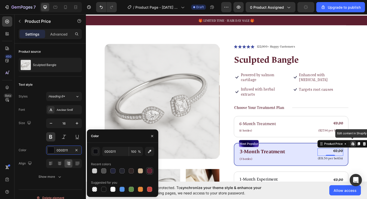
click at [148, 171] on div at bounding box center [149, 170] width 5 height 5
type input "5B1E2E"
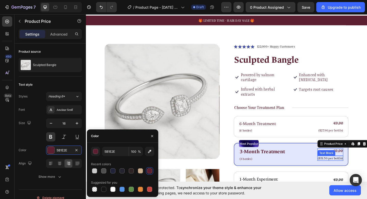
click at [348, 168] on p "($31.50 per bottle)" at bounding box center [352, 170] width 27 height 4
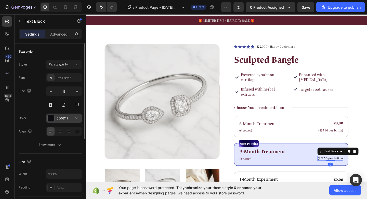
click at [71, 118] on div "0D0D11" at bounding box center [64, 118] width 15 height 5
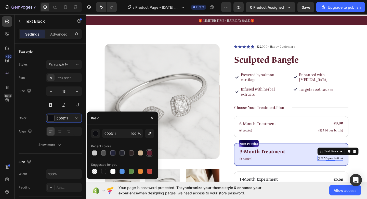
click at [152, 154] on div at bounding box center [150, 153] width 6 height 6
type input "5B1E2E"
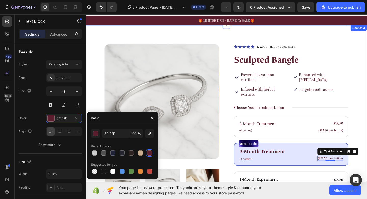
click at [367, 140] on div "Product Images Icon Icon Icon Icon Icon Icon List 122,000+ Happy Customers Text…" at bounding box center [239, 180] width 306 height 308
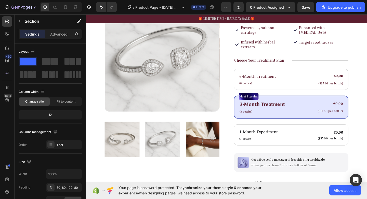
scroll to position [65, 0]
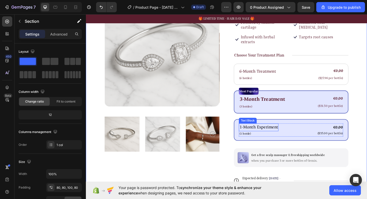
click at [270, 133] on p "1-Month Experiment" at bounding box center [274, 136] width 42 height 7
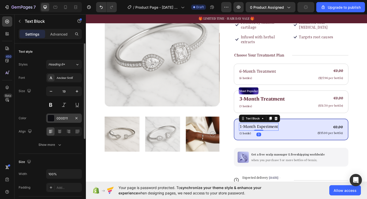
click at [67, 116] on div "0D0D11" at bounding box center [64, 118] width 15 height 5
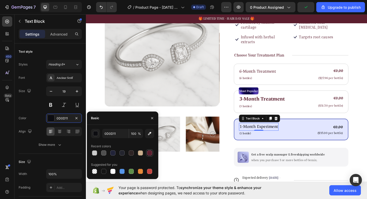
click at [151, 153] on div at bounding box center [149, 152] width 5 height 5
type input "5B1E2E"
click at [260, 141] on p "(1 bottle)" at bounding box center [274, 143] width 42 height 5
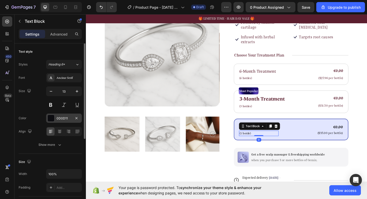
click at [68, 117] on div "0D0D11" at bounding box center [64, 118] width 15 height 5
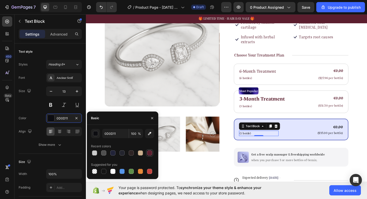
click at [148, 153] on div at bounding box center [149, 152] width 5 height 5
type input "5B1E2E"
click at [357, 133] on div "€0,00" at bounding box center [352, 136] width 29 height 7
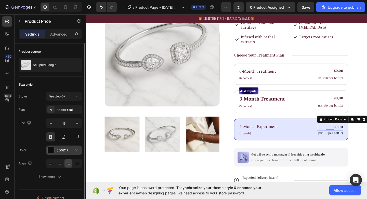
click at [72, 147] on div "0D0D11" at bounding box center [64, 149] width 36 height 9
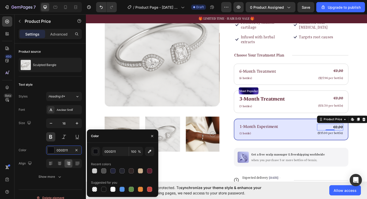
click at [150, 175] on div "0D0D11 100 % Recent colors Suggested for you" at bounding box center [122, 169] width 63 height 46
click at [150, 171] on div at bounding box center [149, 170] width 5 height 5
type input "5B1E2E"
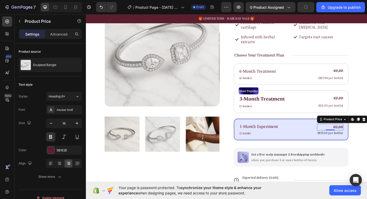
click at [351, 138] on div "0" at bounding box center [351, 140] width 5 height 4
click at [351, 141] on p "($35.00 per bottle)" at bounding box center [352, 143] width 28 height 4
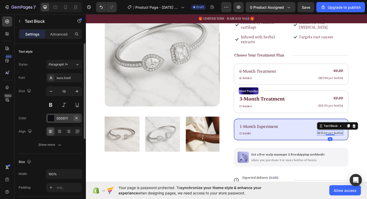
click at [74, 118] on button "button" at bounding box center [76, 118] width 6 height 6
click at [65, 118] on div "Add..." at bounding box center [69, 118] width 24 height 5
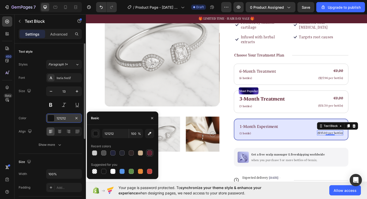
click at [149, 154] on div at bounding box center [149, 152] width 5 height 5
type input "5B1E2E"
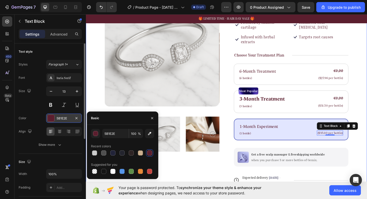
click at [367, 115] on div "Product Images Icon Icon Icon Icon Icon Icon List 122,000+ Happy Customers Text…" at bounding box center [239, 123] width 306 height 308
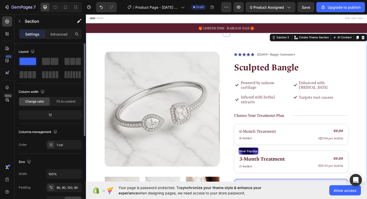
scroll to position [0, 0]
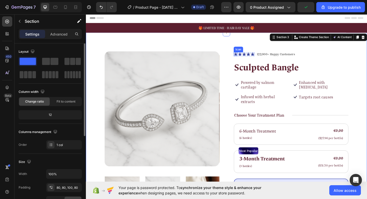
click at [249, 53] on div "Icon" at bounding box center [252, 53] width 8 height 0
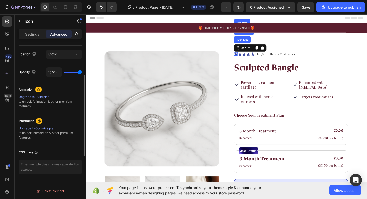
scroll to position [0, 0]
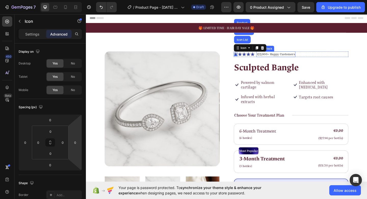
click at [284, 58] on p "122,000+ Happy Customers" at bounding box center [293, 57] width 42 height 5
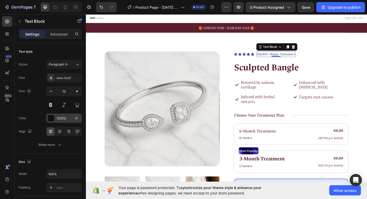
click at [67, 116] on div "121212" at bounding box center [64, 118] width 15 height 5
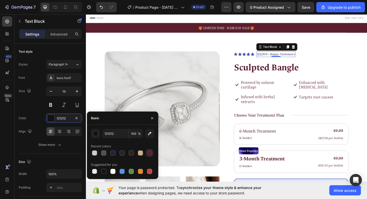
click at [151, 154] on div at bounding box center [149, 152] width 5 height 5
type input "5B1E2E"
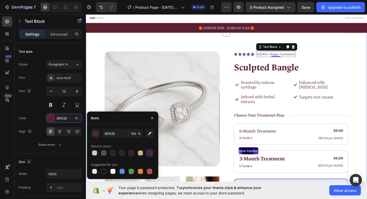
click at [210, 43] on div "Product Images Icon Icon Icon Icon Icon Icon List 122,000+ Happy Customers Text…" at bounding box center [239, 188] width 306 height 308
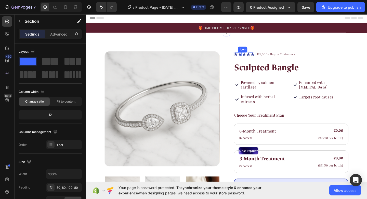
click at [254, 53] on div "Icon" at bounding box center [257, 53] width 8 height 0
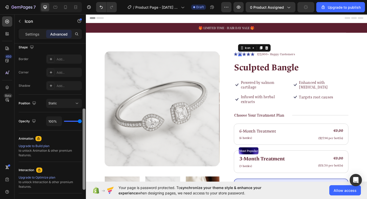
scroll to position [137, 0]
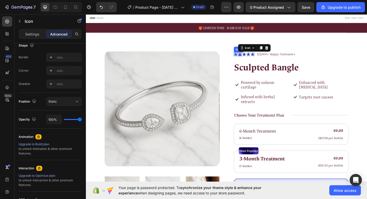
click at [250, 58] on icon at bounding box center [249, 58] width 4 height 4
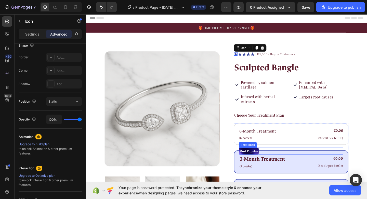
click at [261, 154] on div "Text Block" at bounding box center [262, 156] width 17 height 5
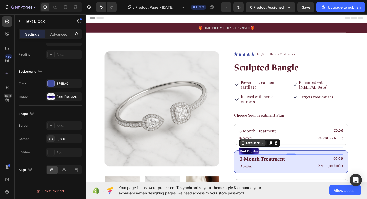
scroll to position [0, 0]
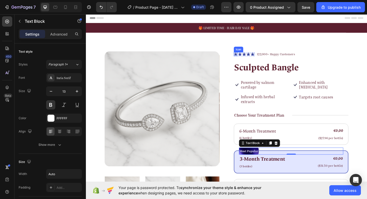
click at [251, 53] on div "Icon" at bounding box center [252, 53] width 8 height 0
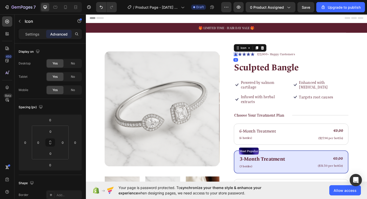
click at [249, 58] on icon at bounding box center [249, 58] width 4 height 4
click at [253, 57] on icon at bounding box center [254, 58] width 4 height 4
click at [254, 58] on icon at bounding box center [254, 58] width 4 height 4
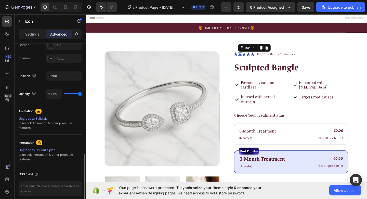
scroll to position [185, 0]
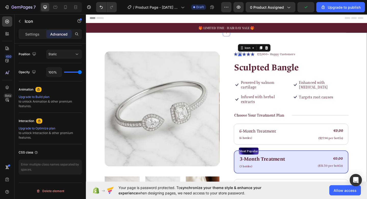
click at [367, 88] on div "Product Images Icon Icon 0 Icon Icon Icon Icon List 122,000+ Happy Customers Te…" at bounding box center [239, 188] width 306 height 308
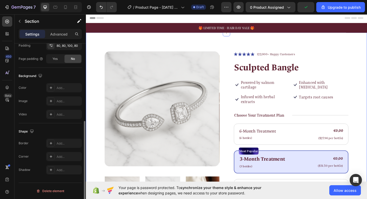
scroll to position [0, 0]
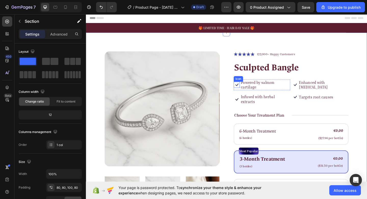
click at [251, 90] on icon at bounding box center [250, 91] width 7 height 7
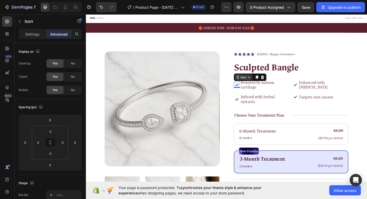
click at [255, 85] on div "Icon" at bounding box center [257, 83] width 18 height 6
click at [249, 90] on icon at bounding box center [250, 91] width 7 height 7
click at [249, 91] on icon at bounding box center [250, 91] width 7 height 7
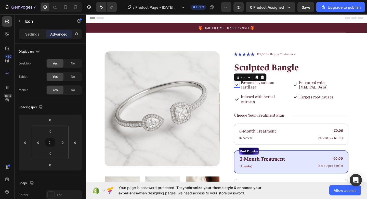
click at [249, 91] on icon at bounding box center [250, 91] width 7 height 7
click at [250, 104] on icon at bounding box center [250, 106] width 7 height 7
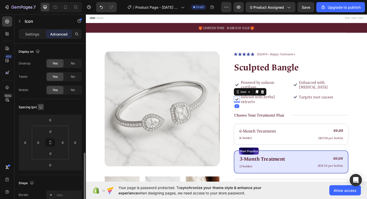
scroll to position [185, 0]
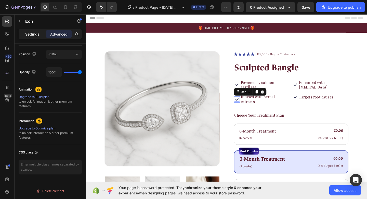
click at [33, 33] on p "Settings" at bounding box center [32, 33] width 14 height 5
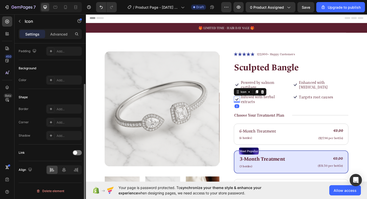
scroll to position [53, 0]
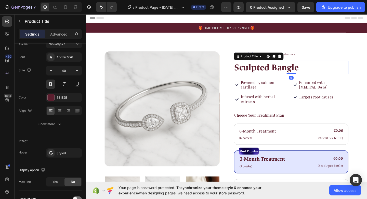
click at [331, 67] on h1 "Sculpted Bangle" at bounding box center [309, 72] width 125 height 14
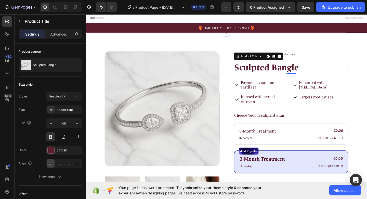
click at [367, 78] on div "Product Images Icon Icon Icon Icon Icon Icon List 122,000+ Happy Customers Text…" at bounding box center [239, 188] width 306 height 308
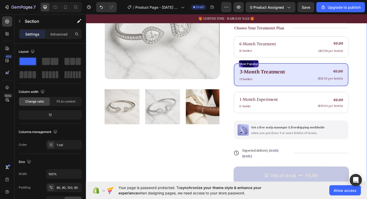
scroll to position [99, 0]
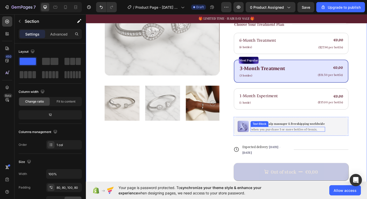
click at [295, 137] on p "when you purchase 3 or more bottles of Gemix." at bounding box center [306, 139] width 80 height 4
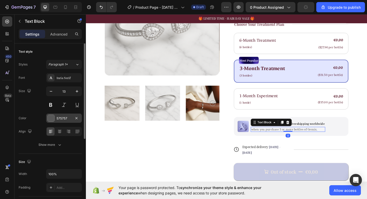
click at [65, 118] on div "575757" at bounding box center [64, 118] width 15 height 5
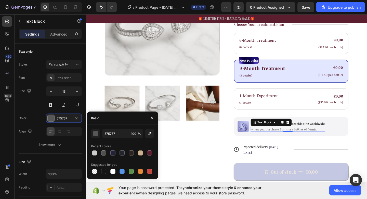
click at [154, 153] on div at bounding box center [122, 152] width 63 height 7
click at [148, 152] on div at bounding box center [149, 152] width 5 height 5
type input "5B1E2E"
click at [328, 131] on p "Get a free scalp massager & freeshipping worldwide" at bounding box center [306, 133] width 80 height 4
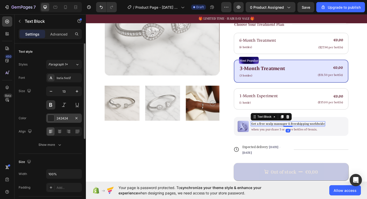
click at [60, 116] on div "242424" at bounding box center [64, 118] width 15 height 5
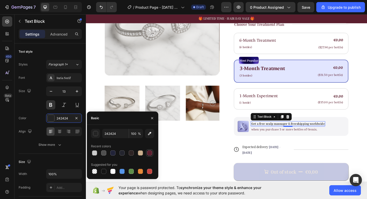
click at [149, 155] on div at bounding box center [149, 152] width 5 height 5
type input "5B1E2E"
click at [275, 156] on span "Expected delivery" at bounding box center [270, 158] width 28 height 4
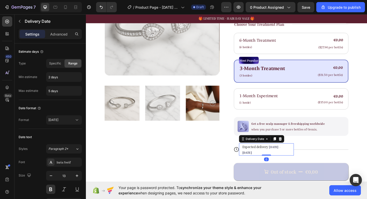
click at [266, 156] on div "Expected delivery Aug 29 - Sep 01" at bounding box center [280, 160] width 48 height 13
click at [262, 162] on div "Expected delivery Aug 29 - Sep 01" at bounding box center [280, 160] width 48 height 13
click at [263, 158] on span "[DATE] - [DATE]" at bounding box center [277, 161] width 42 height 10
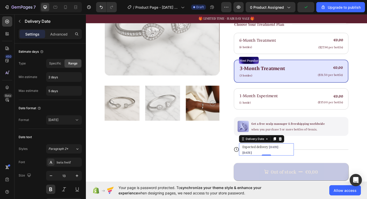
click at [263, 158] on span "[DATE] - [DATE]" at bounding box center [277, 161] width 42 height 10
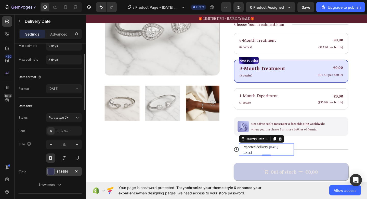
click at [65, 171] on div "343454" at bounding box center [64, 171] width 15 height 5
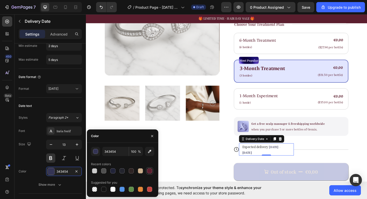
click at [149, 170] on div at bounding box center [149, 170] width 5 height 5
type input "5B1E2E"
click at [293, 182] on div "Out of stock" at bounding box center [301, 185] width 28 height 7
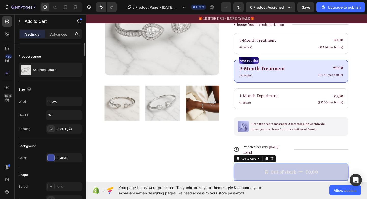
scroll to position [0, 0]
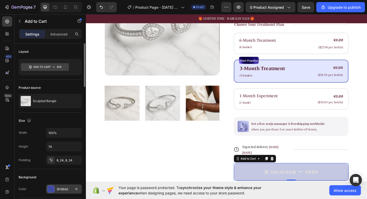
click at [62, 190] on div "3F4BA0" at bounding box center [64, 189] width 15 height 5
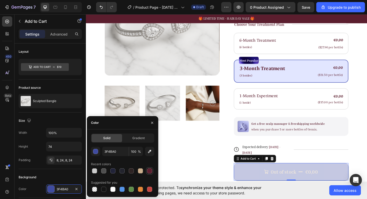
click at [152, 169] on div at bounding box center [149, 170] width 5 height 5
type input "5B1E2E"
click at [151, 169] on div at bounding box center [149, 170] width 5 height 5
click at [149, 170] on div at bounding box center [149, 170] width 5 height 5
click at [264, 179] on button "Out of stock €0,00" at bounding box center [309, 185] width 125 height 19
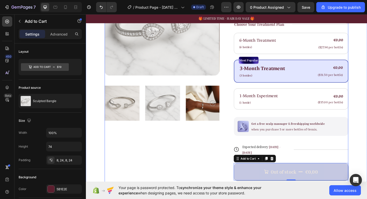
click at [218, 179] on div "Product Images" at bounding box center [168, 87] width 125 height 262
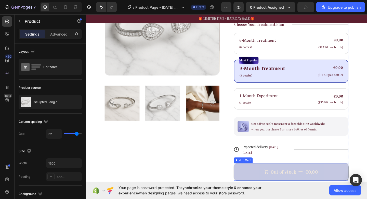
click at [248, 179] on button "Out of stock €0,00" at bounding box center [309, 185] width 125 height 19
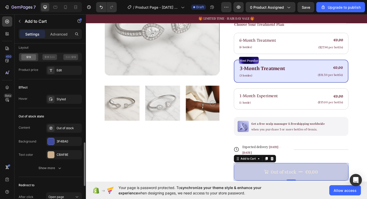
scroll to position [426, 0]
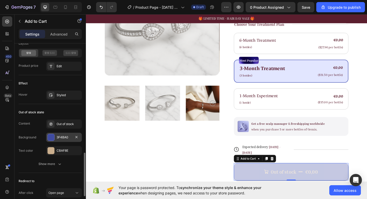
click at [70, 136] on div "3F4BA0" at bounding box center [64, 137] width 15 height 5
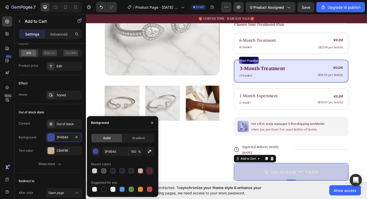
click at [152, 173] on div at bounding box center [149, 170] width 7 height 7
type input "5B1E2E"
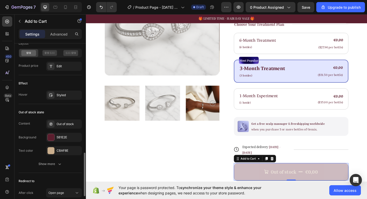
click at [72, 109] on div "Out of stock state" at bounding box center [50, 112] width 63 height 8
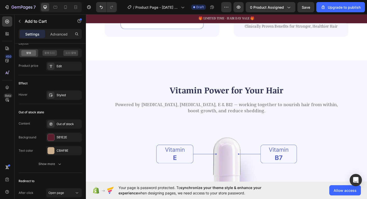
scroll to position [485, 0]
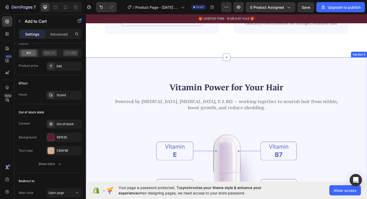
click at [178, 68] on div "Vitamin Power for Your Hair Heading Powered by [MEDICAL_DATA], [MEDICAL_DATA], …" at bounding box center [239, 184] width 306 height 246
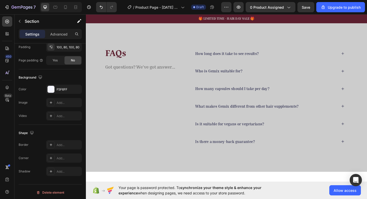
scroll to position [1322, 0]
click at [215, 59] on p "How long does it take to see results?" at bounding box center [239, 56] width 69 height 5
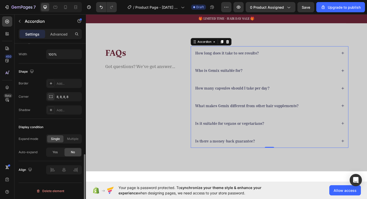
scroll to position [0, 0]
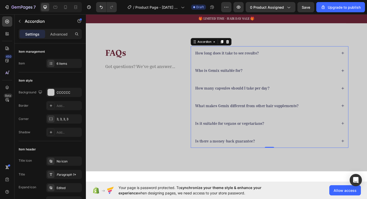
click at [223, 59] on p "How long does it take to see results?" at bounding box center [239, 56] width 69 height 5
click at [207, 63] on div "FAQs Heading Got questions? We’ve got answer... Text Block How long does it tak…" at bounding box center [239, 104] width 306 height 162
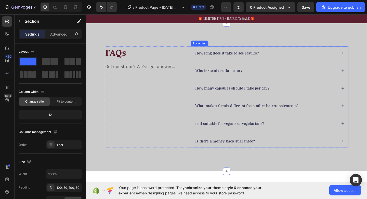
click at [205, 60] on div "How long does it take to see results?" at bounding box center [239, 56] width 71 height 7
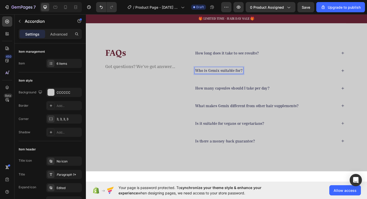
click at [248, 78] on p "Who is Gemix suitable for?" at bounding box center [230, 75] width 51 height 5
click at [221, 78] on p "Who is Gemix suitable for?" at bounding box center [230, 75] width 51 height 5
click at [266, 79] on div "Who is Gemix suitable for?" at bounding box center [281, 75] width 155 height 7
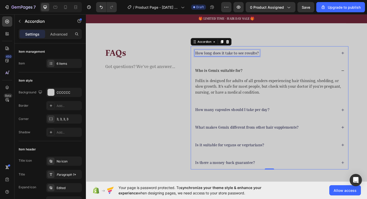
click at [251, 60] on div "How long does it take to see results?" at bounding box center [239, 56] width 71 height 7
click at [255, 59] on p "How long does it take to see results?" at bounding box center [239, 56] width 69 height 5
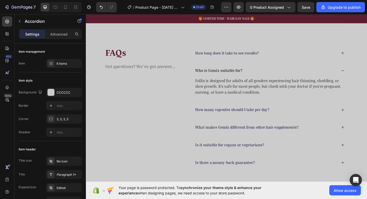
click at [279, 60] on div "How long does it take to see results?" at bounding box center [281, 56] width 155 height 7
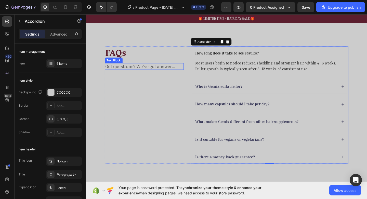
click at [137, 74] on p "Got questions? We’ve got answer..." at bounding box center [149, 71] width 85 height 6
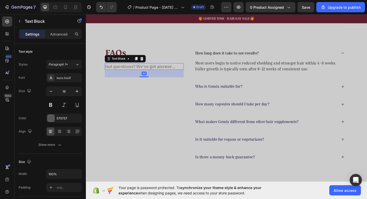
click at [134, 103] on div "FAQs Heading Got questions? We’ve got answer... Text Block 32" at bounding box center [149, 113] width 86 height 128
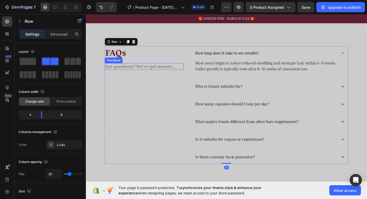
click at [121, 74] on p "Got questions? We’ve got answer..." at bounding box center [149, 71] width 85 height 6
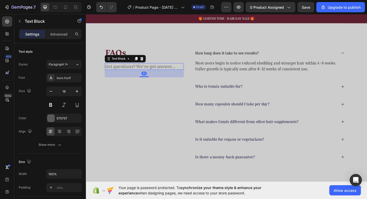
click at [120, 105] on div "FAQs Heading Got questions? We’ve got answer... Text Block 32" at bounding box center [149, 113] width 86 height 128
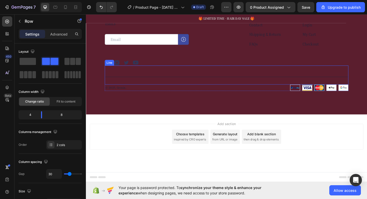
scroll to position [1505, 0]
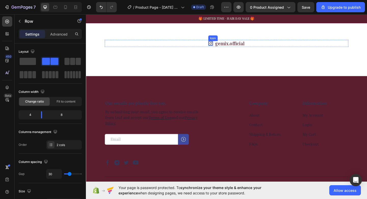
click at [222, 45] on icon at bounding box center [221, 45] width 5 height 5
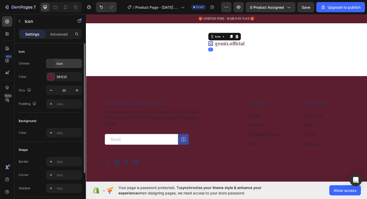
click at [69, 67] on div "Icon" at bounding box center [64, 63] width 36 height 9
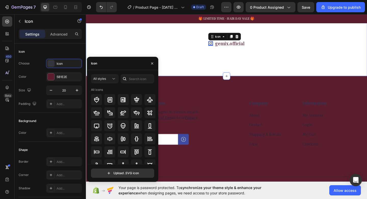
click at [299, 39] on div "Icon 0 gemix.official Text Block Row Image Image Image Image Image Image Image …" at bounding box center [239, 49] width 306 height 65
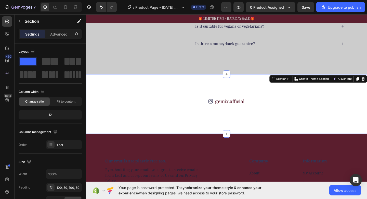
scroll to position [1409, 0]
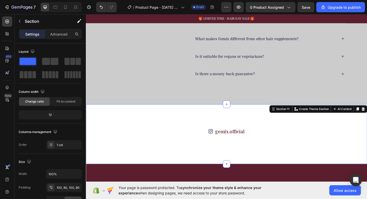
click at [367, 65] on div "FAQs Heading Got questions? We’ve got answer... Text Block How long does it tak…" at bounding box center [239, 31] width 306 height 162
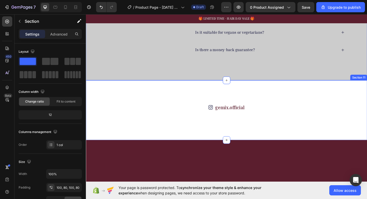
scroll to position [1486, 0]
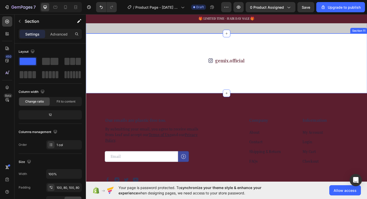
click at [367, 100] on div "Icon gemix.official Text Block Row Image Image Image Image Image Image Image Im…" at bounding box center [239, 67] width 306 height 65
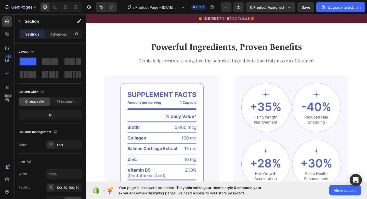
scroll to position [318, 0]
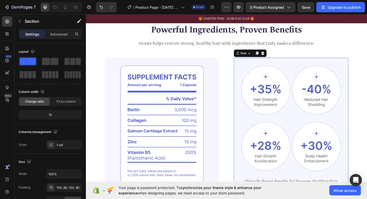
click at [356, 64] on div "Image Image Row Image Image Row Clinically Proven Benefits for Stronger, Health…" at bounding box center [309, 134] width 125 height 145
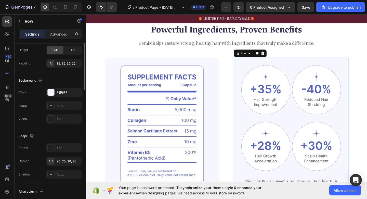
scroll to position [170, 0]
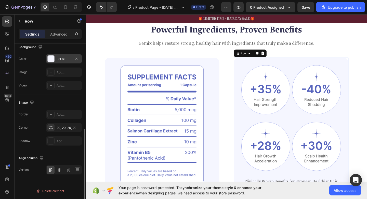
click at [64, 59] on div "F5F6FF" at bounding box center [64, 59] width 15 height 5
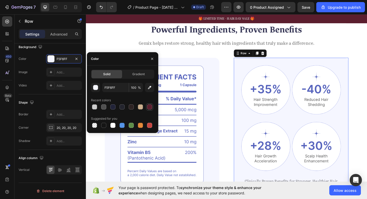
click at [149, 106] on div at bounding box center [149, 106] width 5 height 5
type input "5B1E2E"
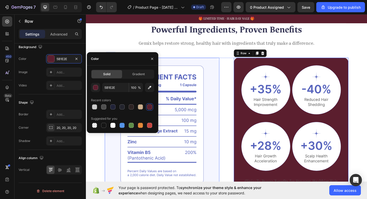
click at [218, 108] on img at bounding box center [168, 134] width 125 height 145
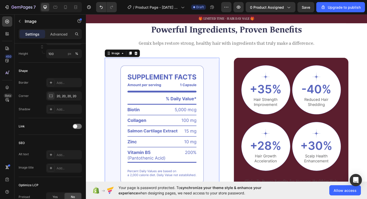
scroll to position [0, 0]
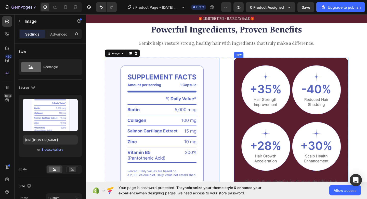
click at [257, 62] on div "Image Image Row Image Image Row Clinically Proven Benefits for Stronger, Health…" at bounding box center [309, 134] width 125 height 145
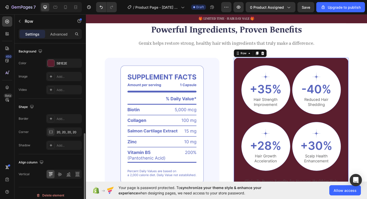
scroll to position [170, 0]
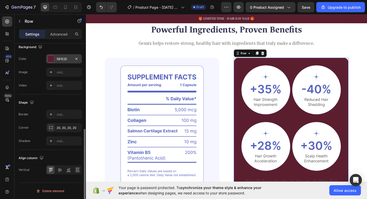
click at [62, 57] on div "5B1E2E" at bounding box center [64, 59] width 15 height 5
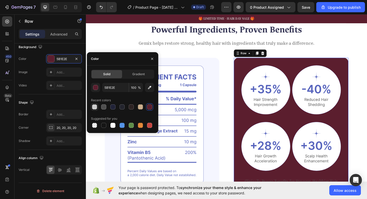
click at [95, 108] on div at bounding box center [94, 106] width 5 height 5
type input "CCCCCC"
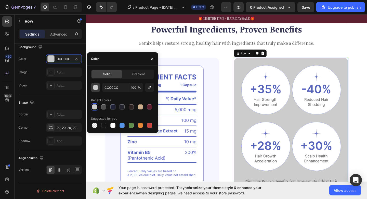
click at [94, 88] on div "button" at bounding box center [95, 87] width 5 height 5
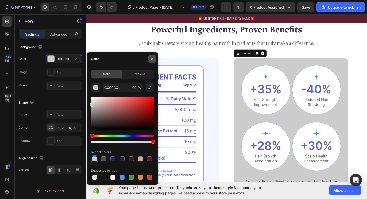
click at [153, 55] on button "button" at bounding box center [152, 59] width 8 height 8
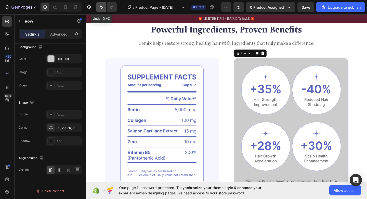
click at [99, 10] on button "Undo/Redo" at bounding box center [101, 7] width 10 height 10
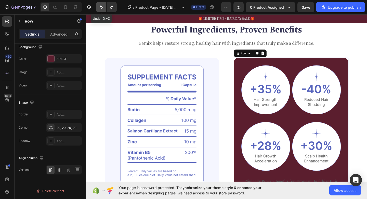
click at [99, 10] on button "Undo/Redo" at bounding box center [101, 7] width 10 height 10
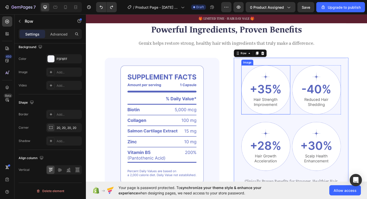
click at [292, 102] on img at bounding box center [281, 96] width 53 height 53
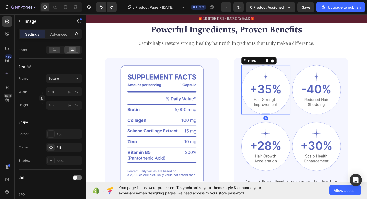
scroll to position [228, 0]
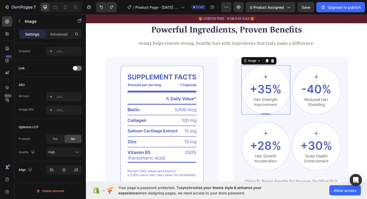
click at [278, 88] on img at bounding box center [281, 96] width 53 height 53
click at [280, 92] on img at bounding box center [281, 96] width 53 height 53
click at [281, 92] on img at bounding box center [281, 96] width 53 height 53
click at [279, 72] on img at bounding box center [281, 96] width 53 height 53
click at [278, 108] on img at bounding box center [281, 96] width 53 height 53
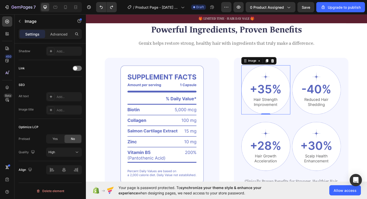
click at [278, 108] on img at bounding box center [281, 96] width 53 height 53
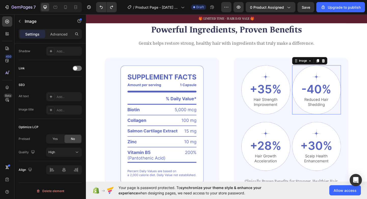
click at [343, 92] on img at bounding box center [337, 96] width 53 height 53
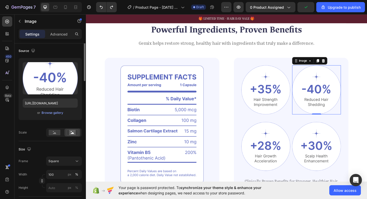
scroll to position [0, 0]
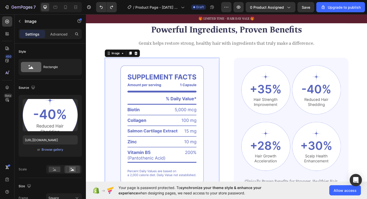
click at [177, 107] on img at bounding box center [168, 134] width 125 height 145
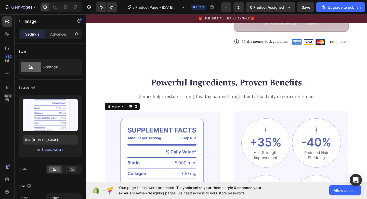
scroll to position [260, 0]
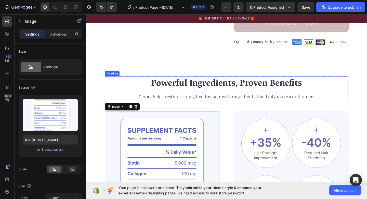
click at [226, 89] on h2 "Powerful Ingredients, Proven Benefits" at bounding box center [238, 89] width 265 height 14
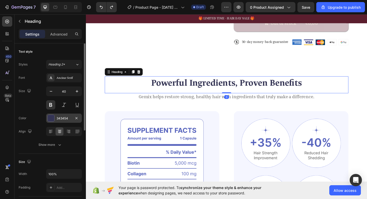
click at [66, 115] on div "343454" at bounding box center [64, 117] width 36 height 9
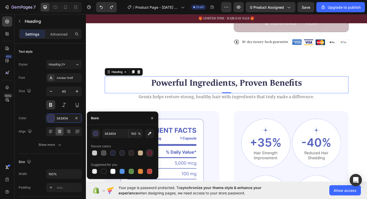
click at [150, 151] on div at bounding box center [149, 152] width 5 height 5
type input "5B1E2E"
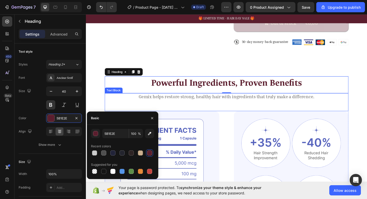
click at [210, 101] on p "Gemix helps restore strong, healthy hair with ingredients that truly make a dif…" at bounding box center [239, 104] width 264 height 6
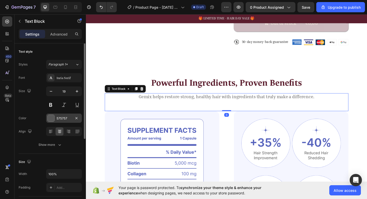
click at [66, 118] on div "575757" at bounding box center [64, 118] width 15 height 5
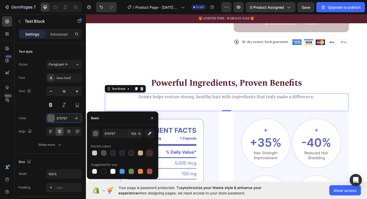
click at [150, 154] on div at bounding box center [149, 152] width 5 height 5
type input "5B1E2E"
click at [367, 131] on div "Powerful Ingredients, Proven Benefits Heading Gemix helps restore strong, healt…" at bounding box center [239, 186] width 306 height 209
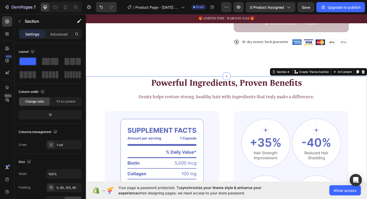
click at [367, 122] on div "Powerful Ingredients, Proven Benefits Heading Gemix helps restore strong, healt…" at bounding box center [239, 186] width 306 height 209
click at [342, 47] on div "Image Image Image Image Image Row" at bounding box center [342, 48] width 62 height 15
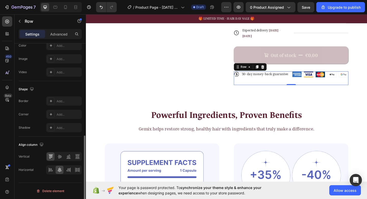
scroll to position [199, 0]
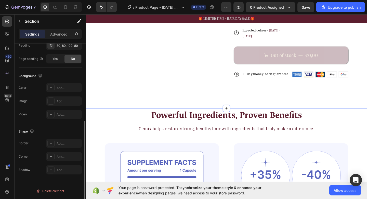
scroll to position [0, 0]
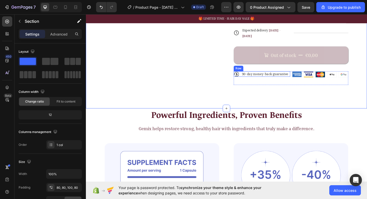
click at [253, 70] on div "Row" at bounding box center [252, 73] width 10 height 6
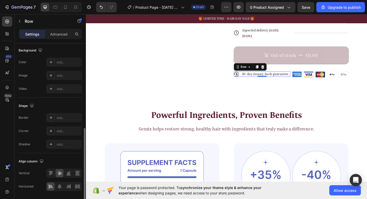
scroll to position [185, 0]
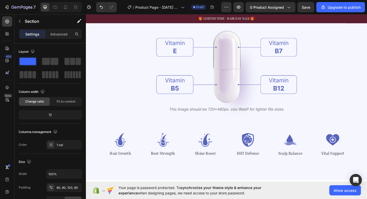
scroll to position [577, 0]
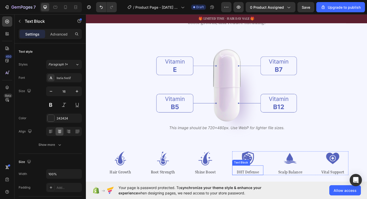
click at [259, 179] on div "DHT Defense Text Block" at bounding box center [262, 183] width 34 height 10
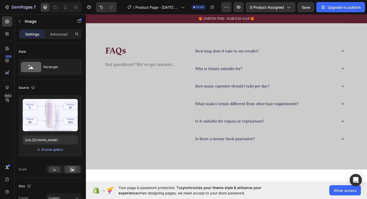
scroll to position [1358, 0]
click at [239, 57] on div "How long does it take to see results?" at bounding box center [239, 53] width 71 height 7
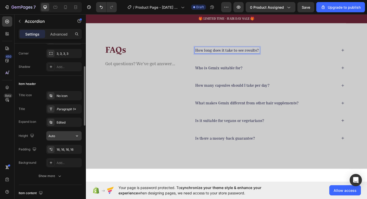
scroll to position [65, 0]
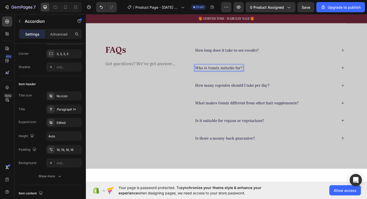
click at [225, 75] on p "Who is Gemix suitable for?" at bounding box center [230, 72] width 51 height 5
click at [230, 97] on div "How long does it take to see results? Who is Gemix suitable for? How many capsu…" at bounding box center [286, 101] width 172 height 110
click at [232, 75] on p "Who is Gemix suitable for?" at bounding box center [230, 72] width 51 height 5
click at [268, 94] on p "How many capsules should I take per day?" at bounding box center [245, 91] width 81 height 5
click at [246, 75] on p "Who is Gemix suitable for?" at bounding box center [230, 72] width 51 height 5
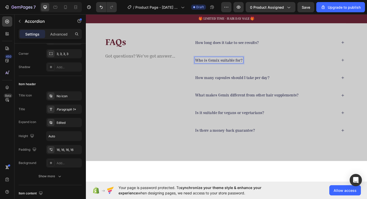
scroll to position [1367, 0]
click at [218, 124] on p "Is it suitable for vegans or vegetarians?" at bounding box center [242, 120] width 75 height 5
click at [222, 143] on p "Is there a money-back guarantee?" at bounding box center [237, 139] width 65 height 5
click at [226, 148] on div "Is there a money-back guarantee?" at bounding box center [285, 139] width 171 height 15
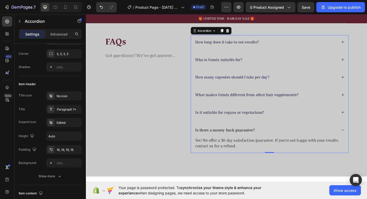
click at [226, 148] on div "Is there a money-back guarantee?" at bounding box center [285, 139] width 171 height 15
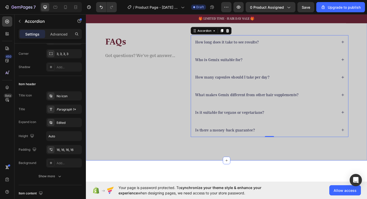
click at [302, 28] on div "FAQs Heading Got questions? We’ve got answer... Text Block How long does it tak…" at bounding box center [239, 92] width 306 height 162
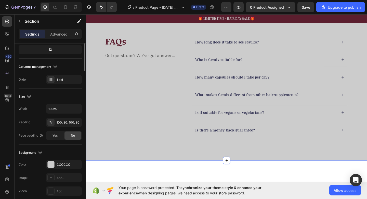
scroll to position [0, 0]
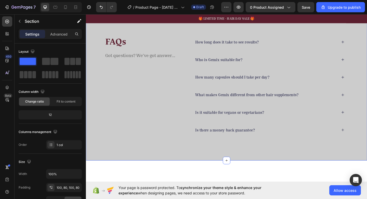
click at [150, 31] on div "FAQs Heading Got questions? We’ve got answer... Text Block How long does it tak…" at bounding box center [239, 92] width 306 height 162
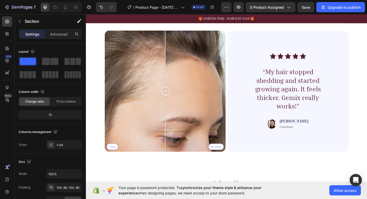
scroll to position [1139, 0]
